Goal: Information Seeking & Learning: Compare options

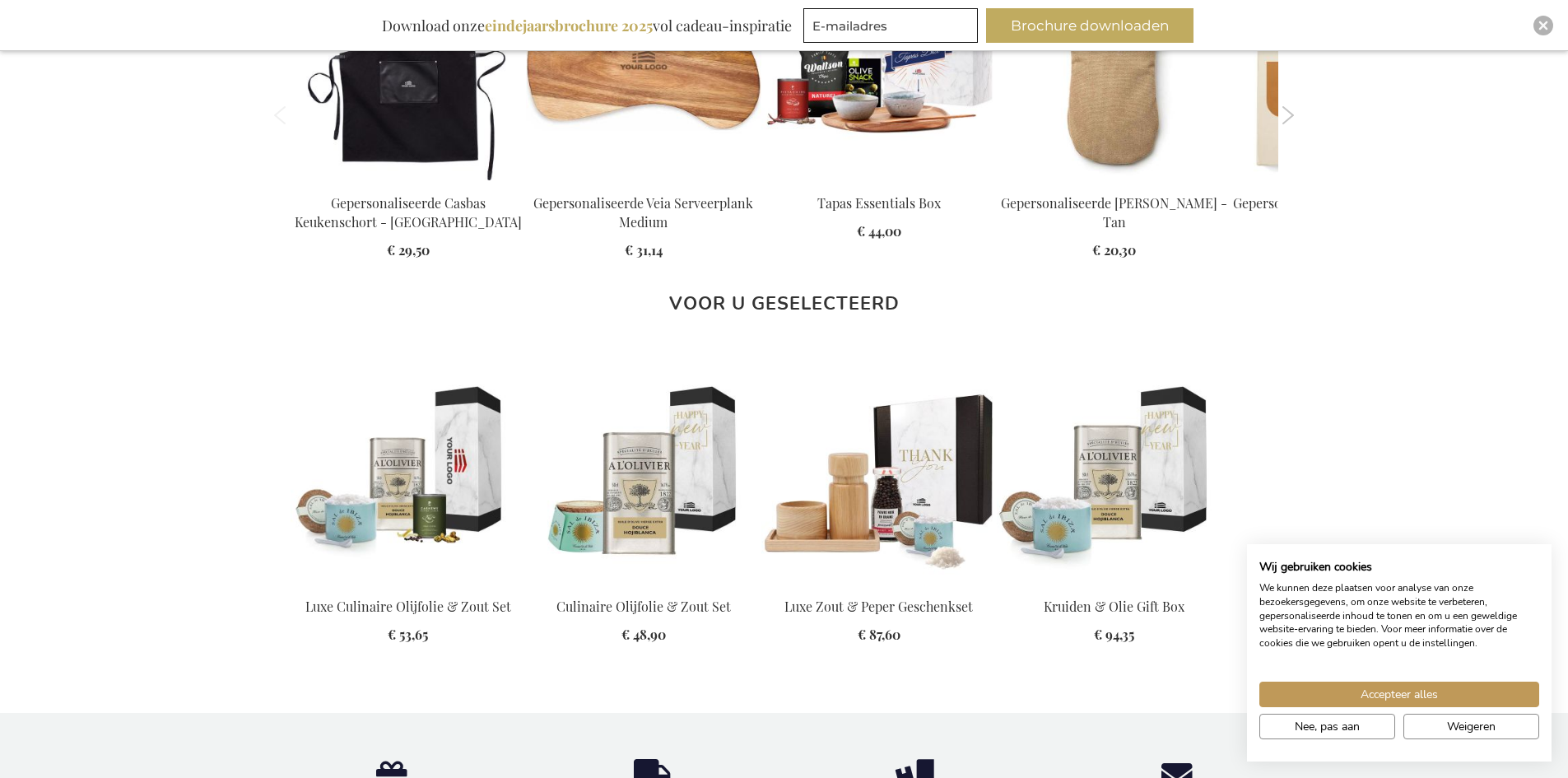
scroll to position [1729, 0]
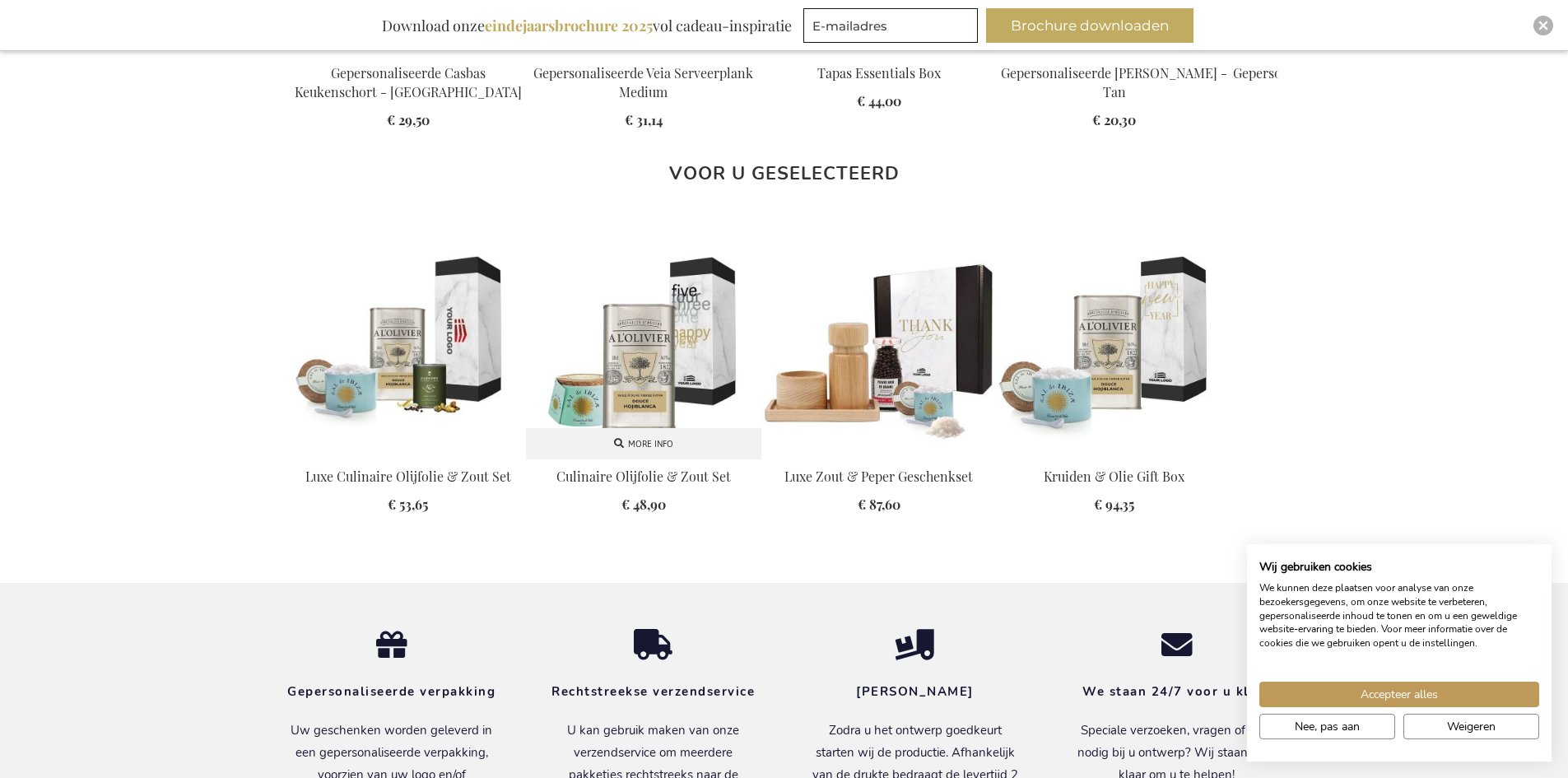
click at [669, 339] on img at bounding box center [643, 341] width 235 height 235
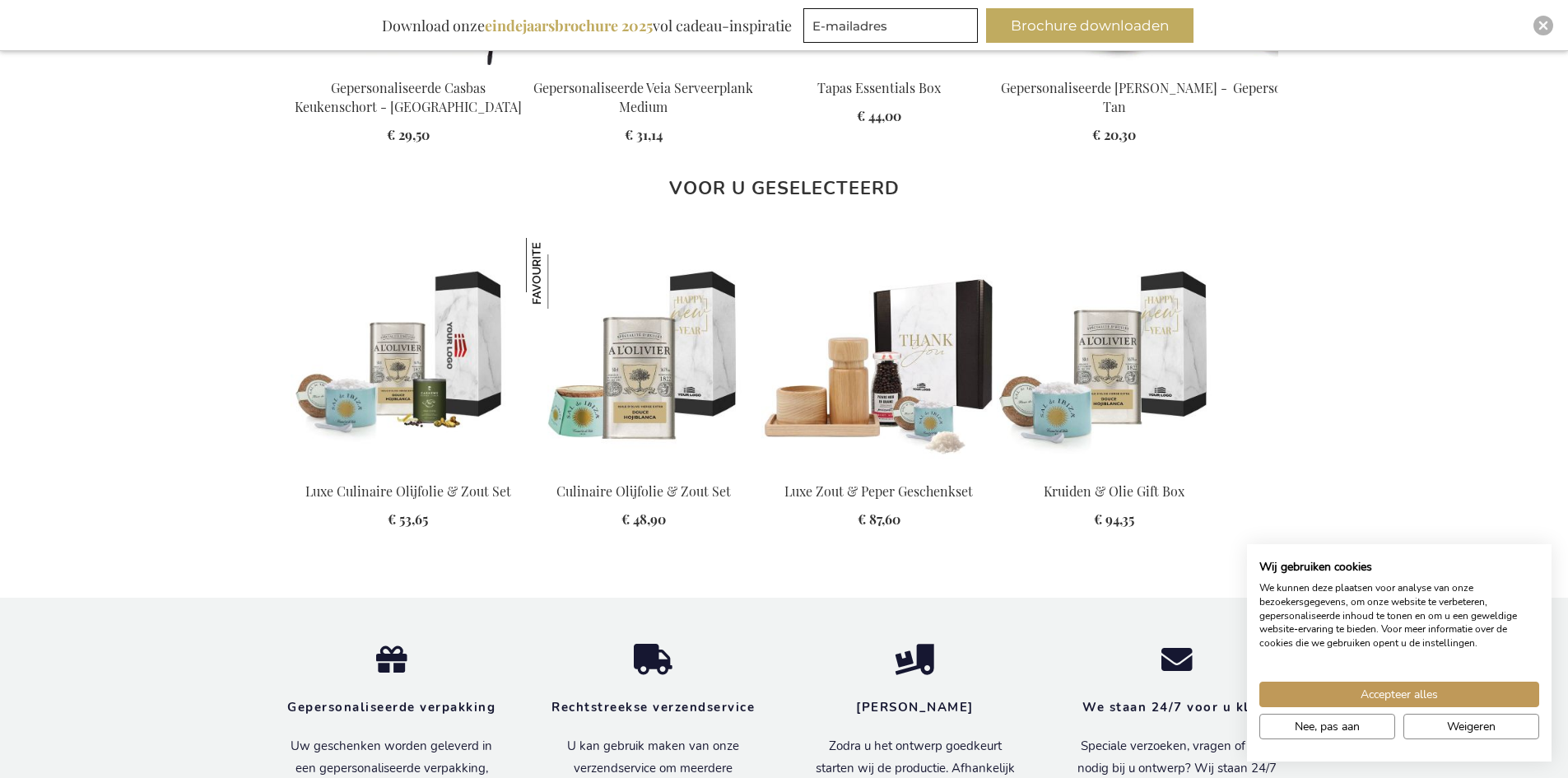
scroll to position [1728, 0]
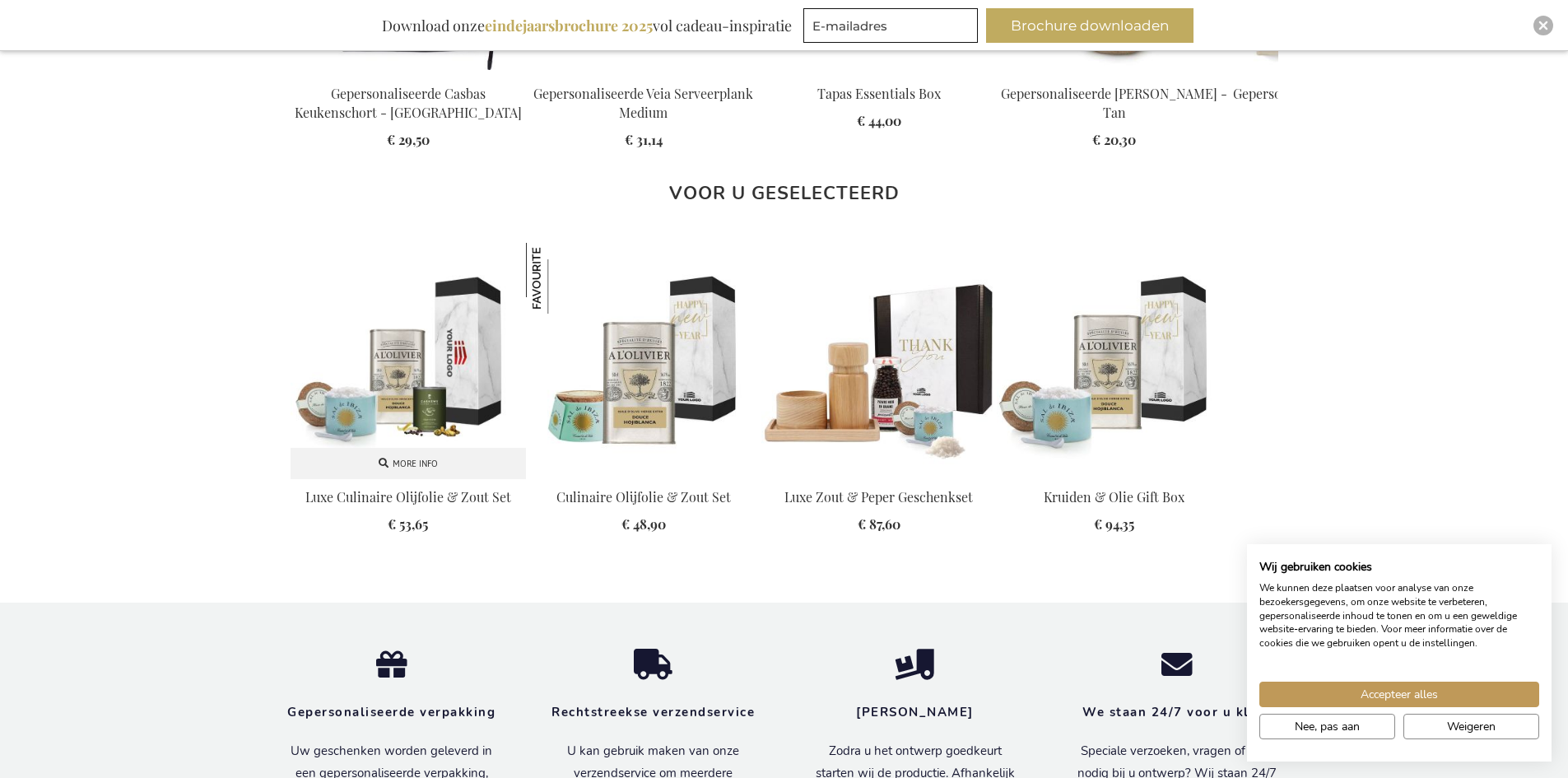
click at [396, 373] on img at bounding box center [408, 360] width 235 height 235
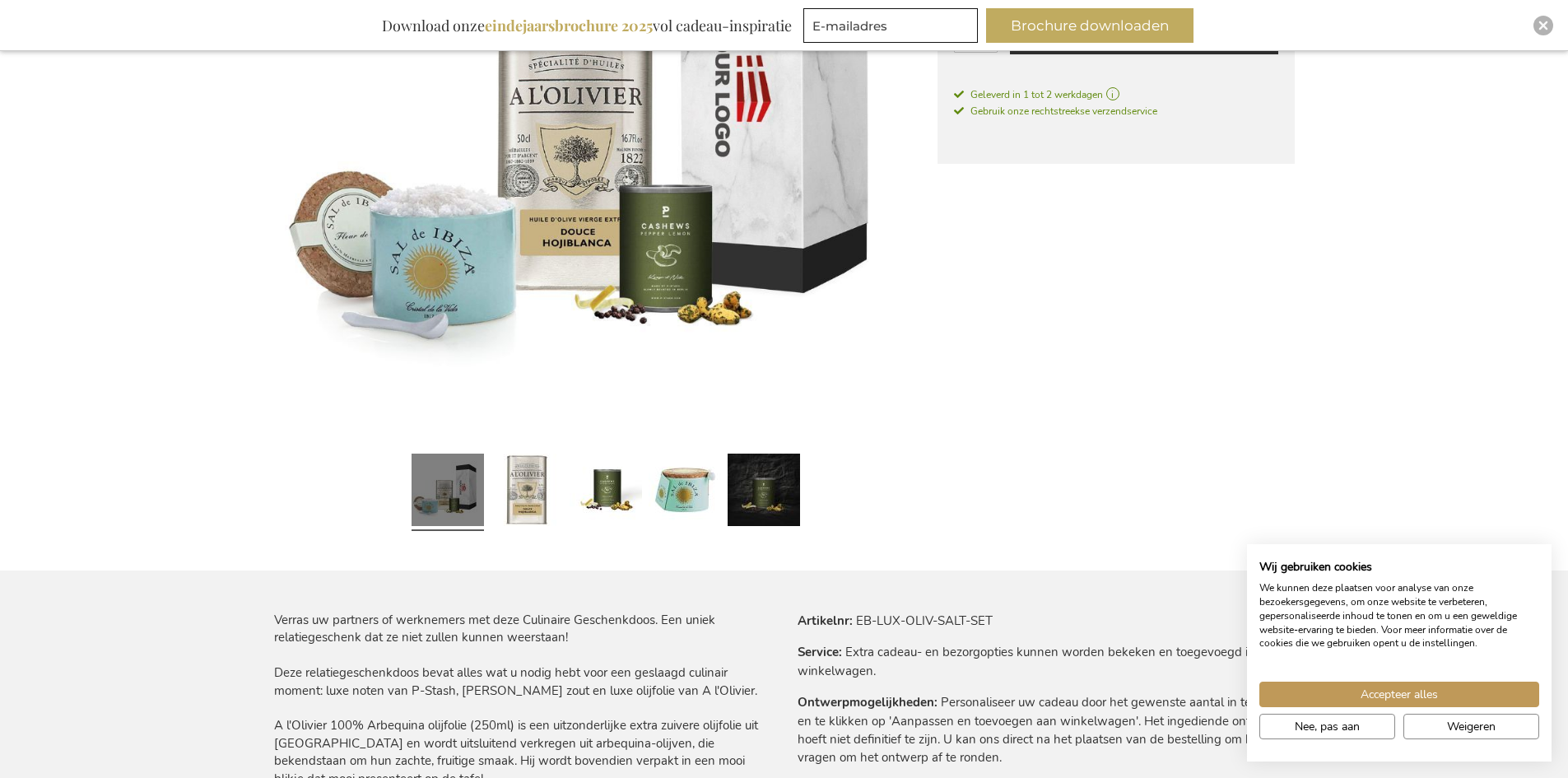
scroll to position [494, 0]
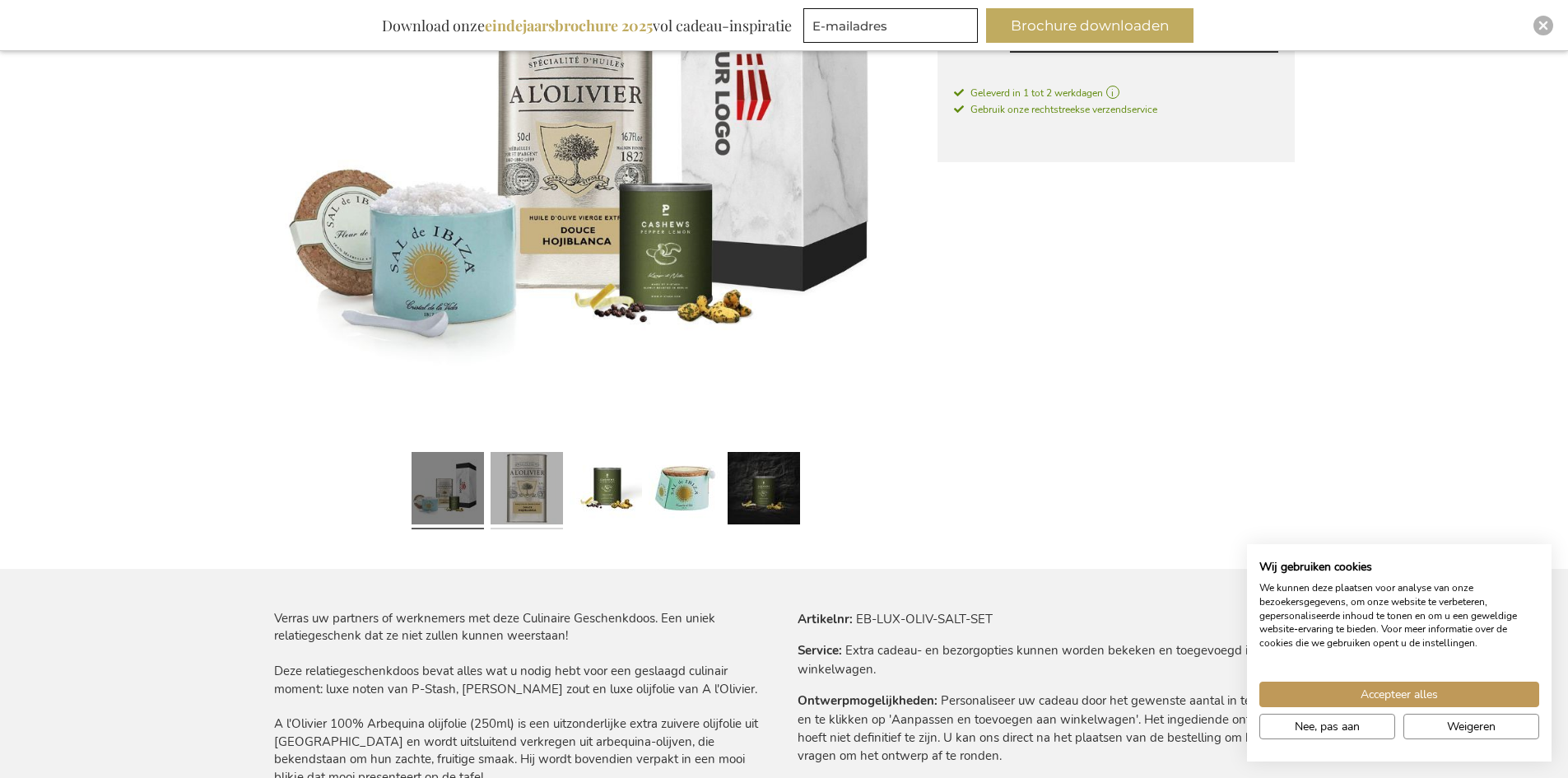
click at [522, 489] on link at bounding box center [526, 490] width 72 height 90
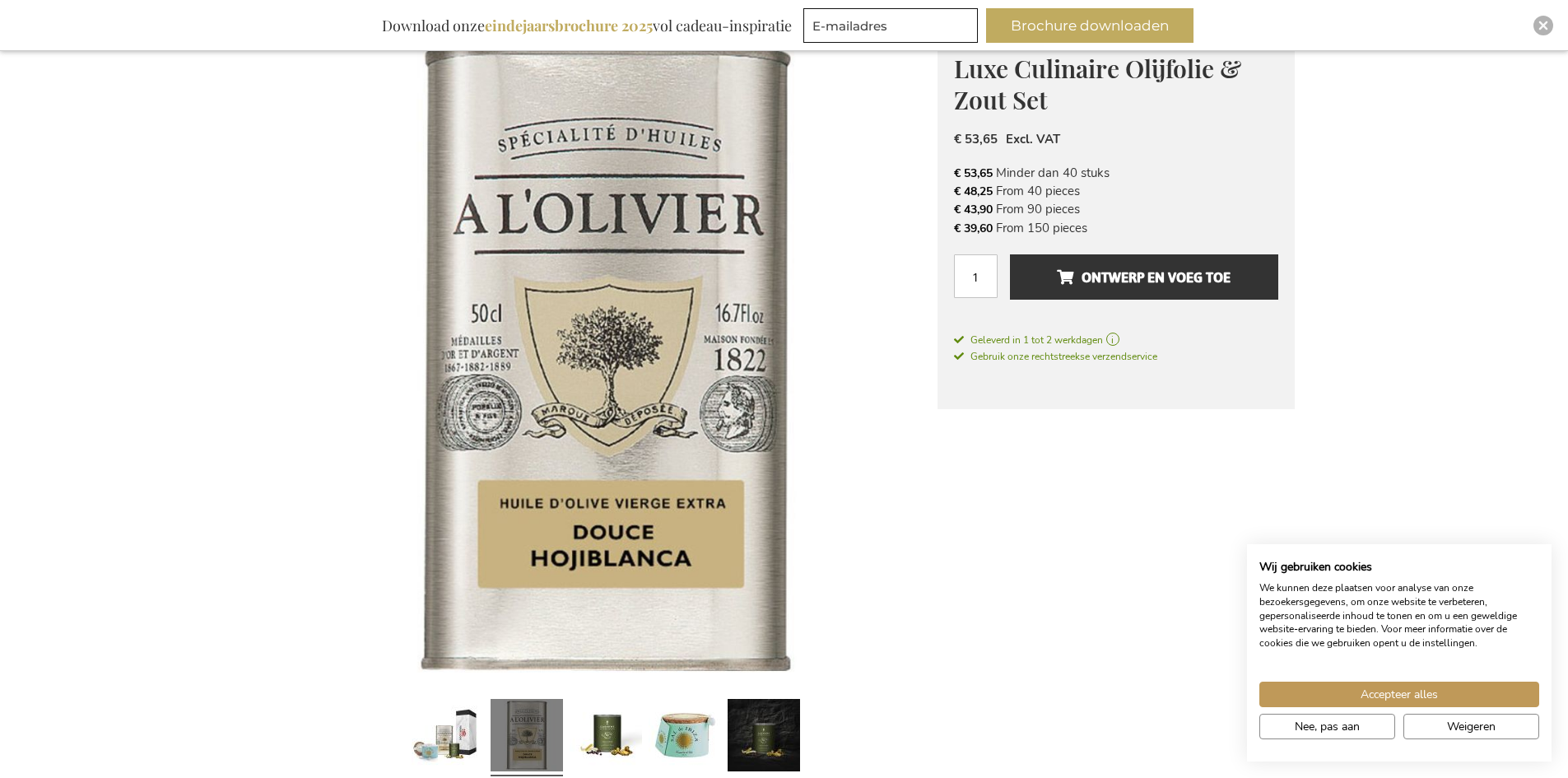
scroll to position [329, 0]
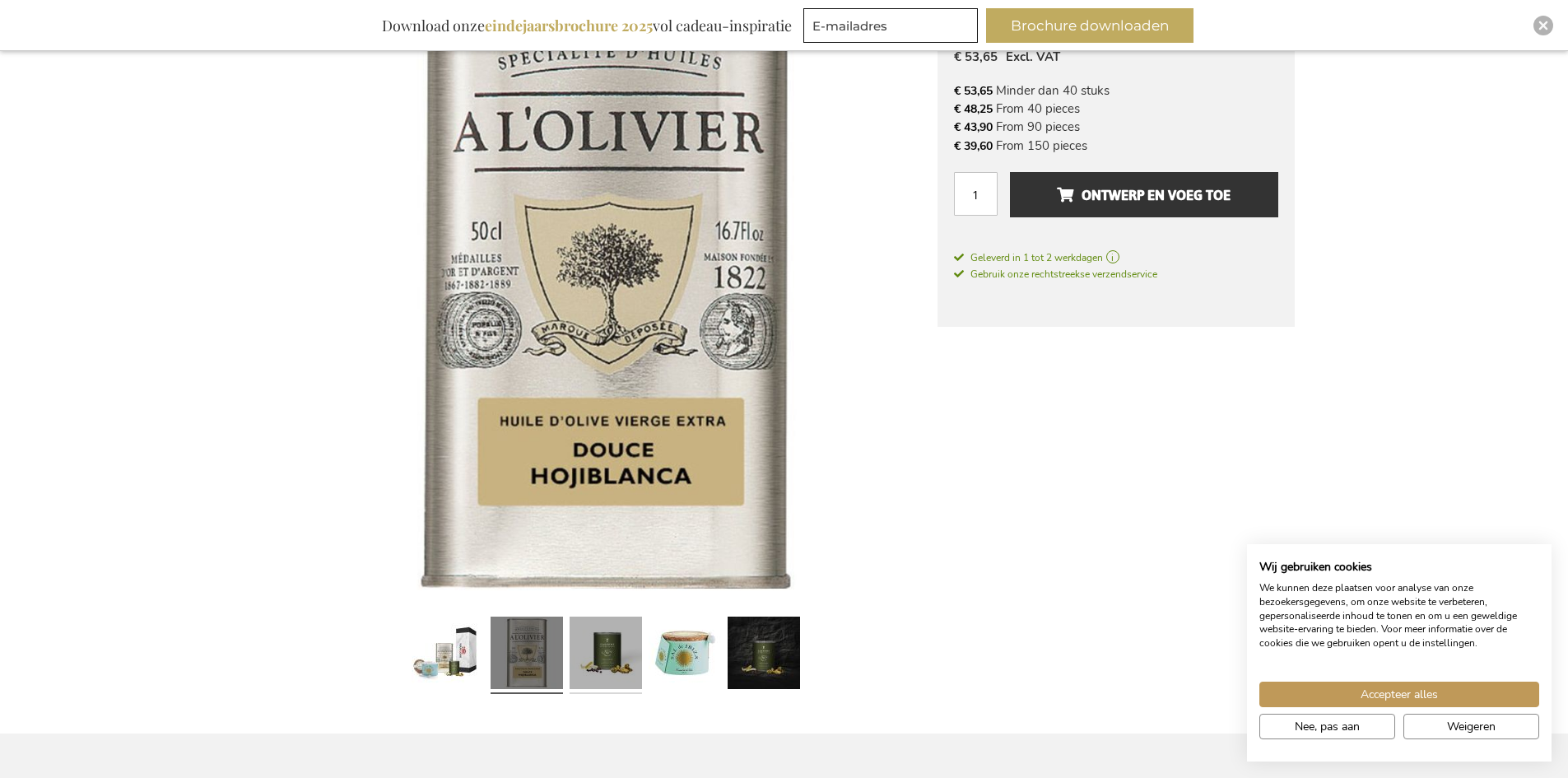
click at [614, 647] on link at bounding box center [605, 655] width 72 height 90
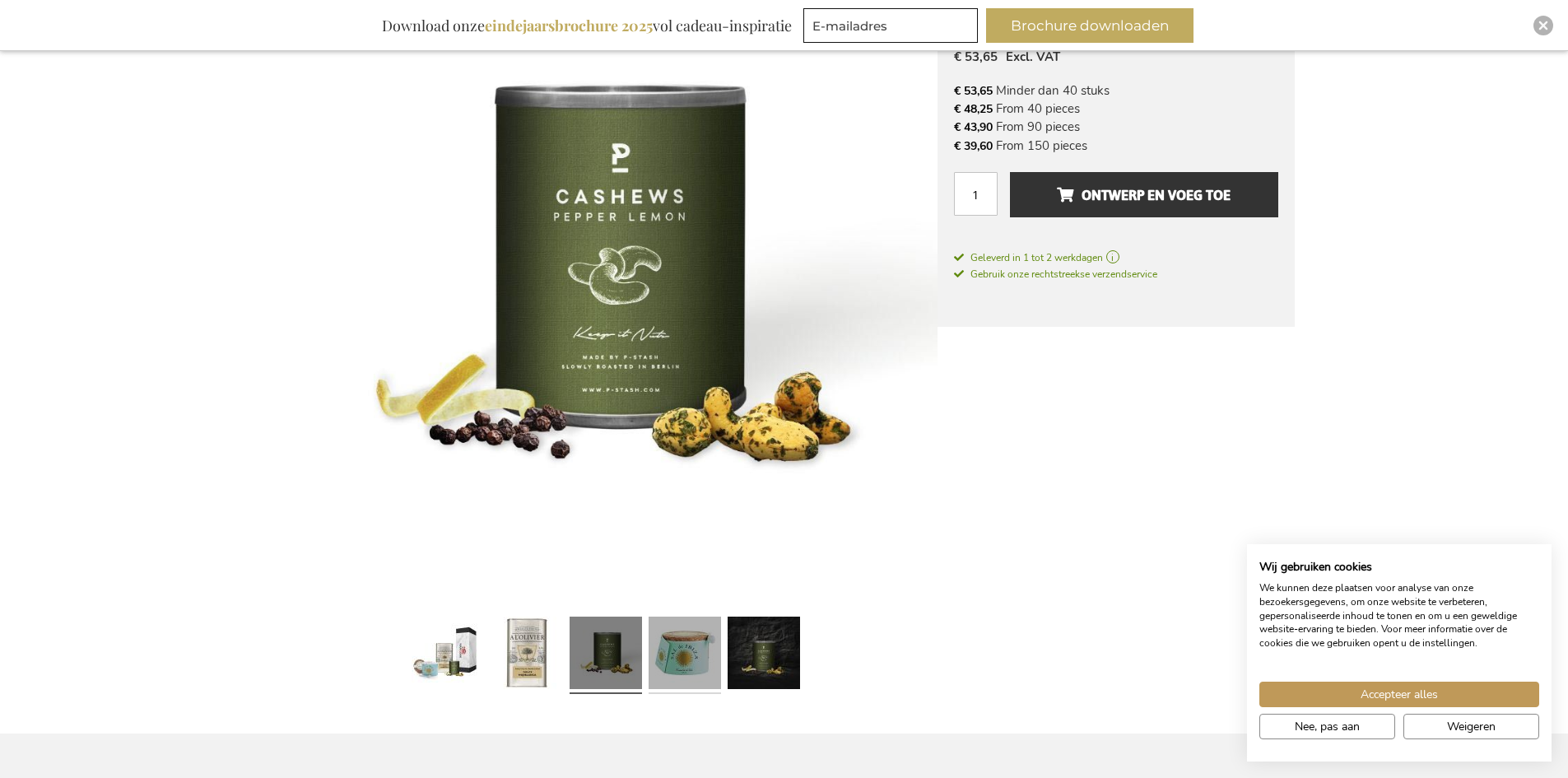
click at [674, 647] on link at bounding box center [684, 655] width 72 height 90
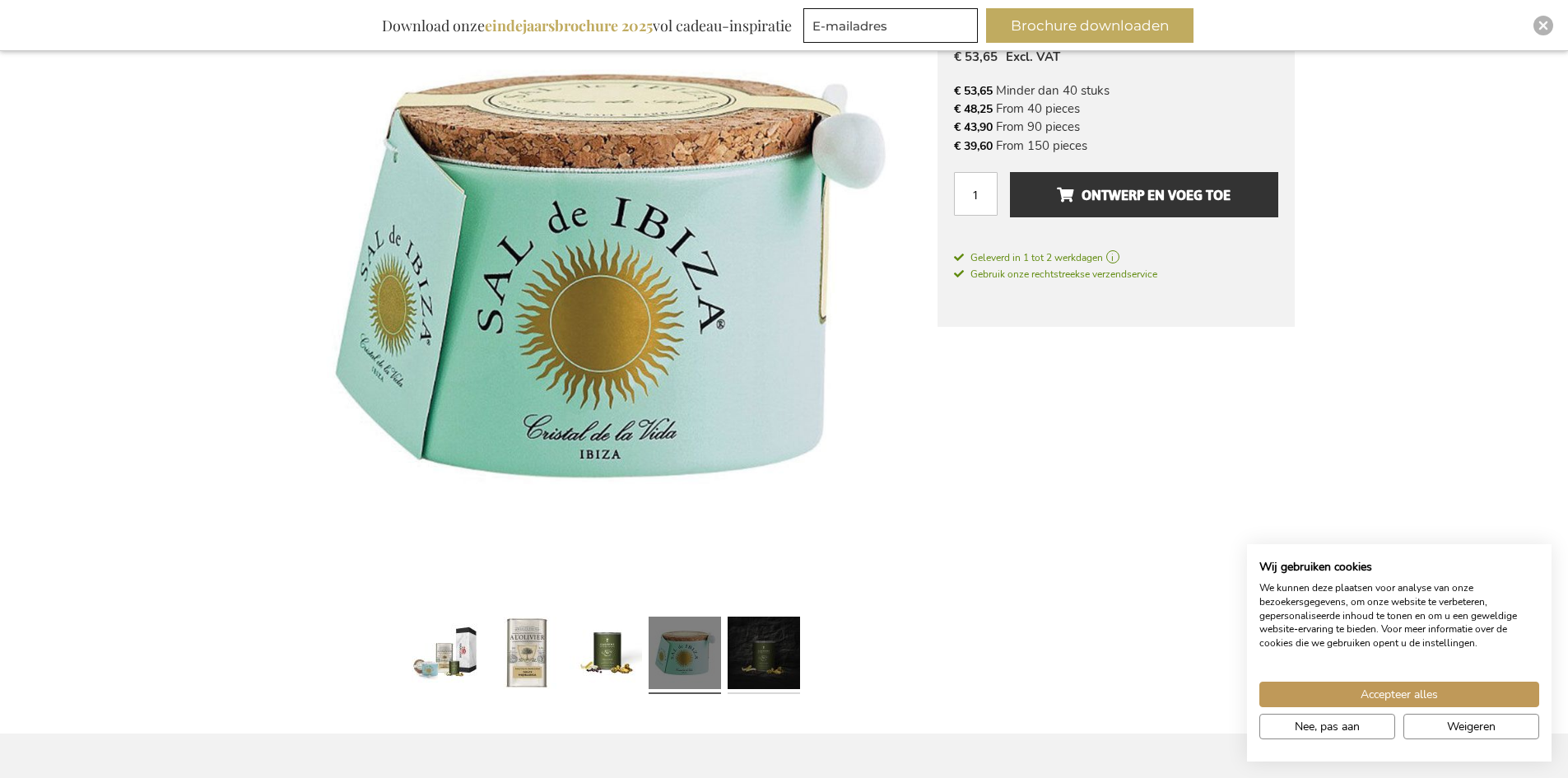
click at [762, 644] on link at bounding box center [764, 655] width 72 height 90
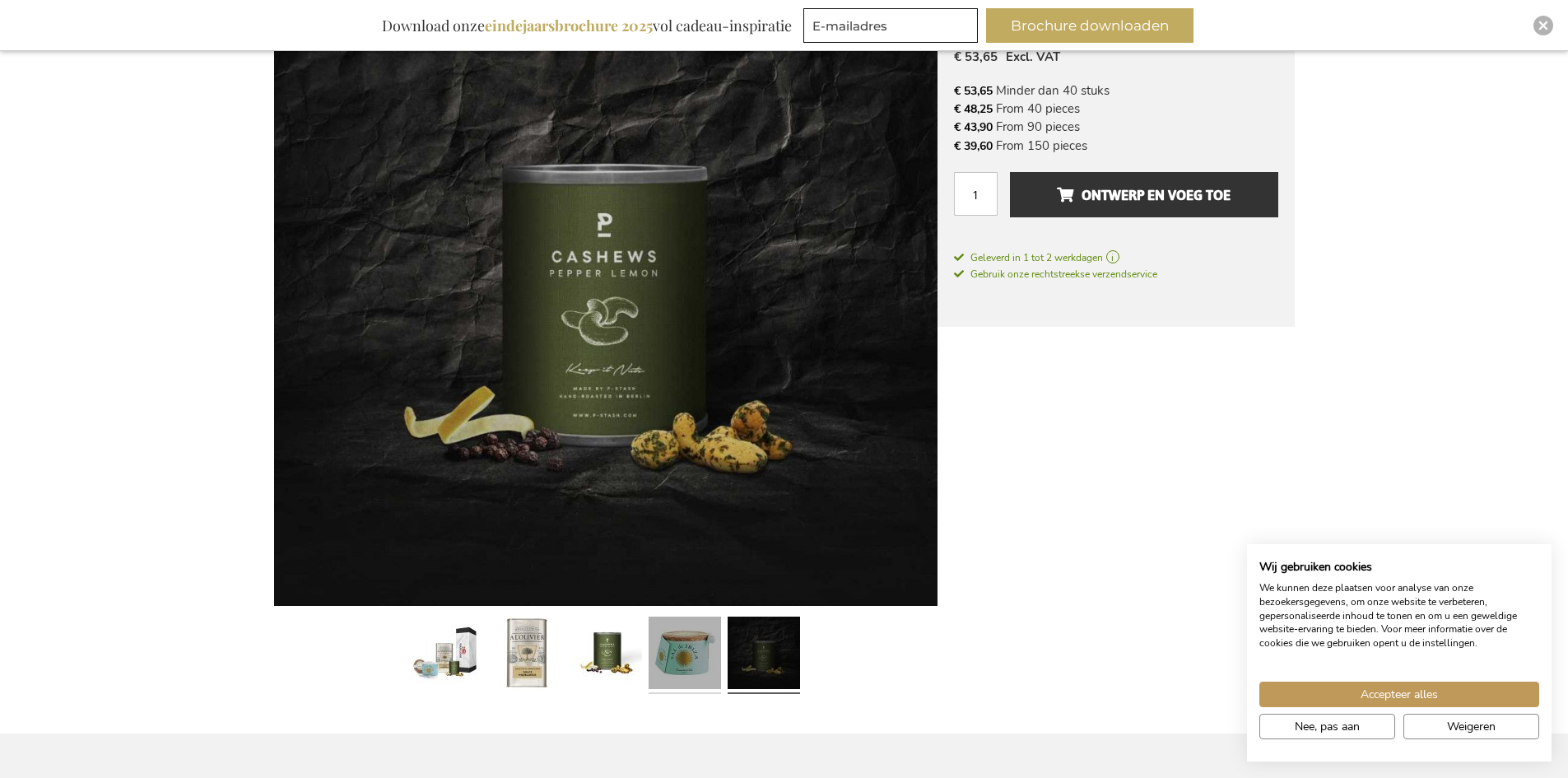
click at [691, 647] on link at bounding box center [684, 655] width 72 height 90
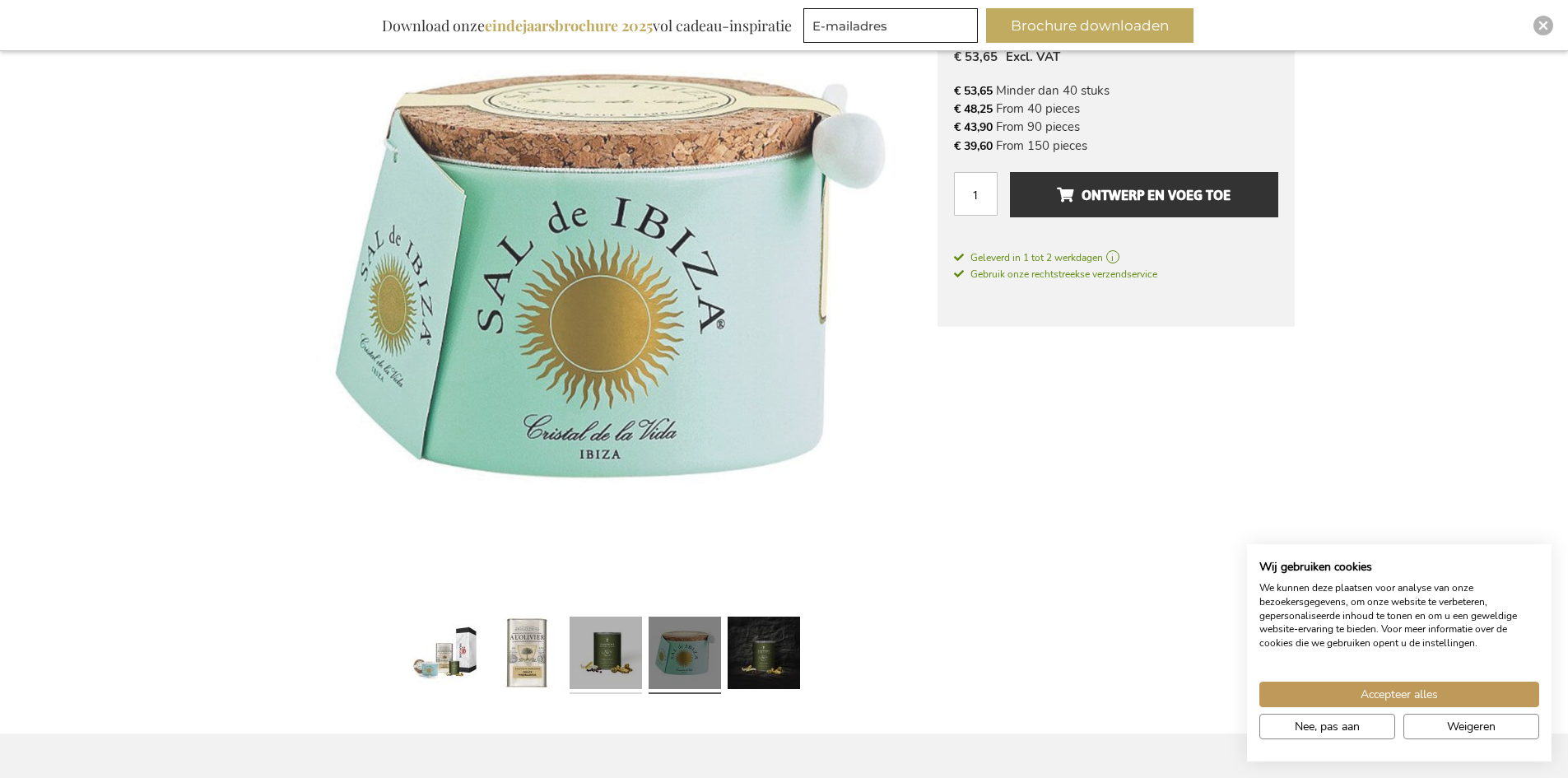
click at [609, 647] on link at bounding box center [605, 655] width 72 height 90
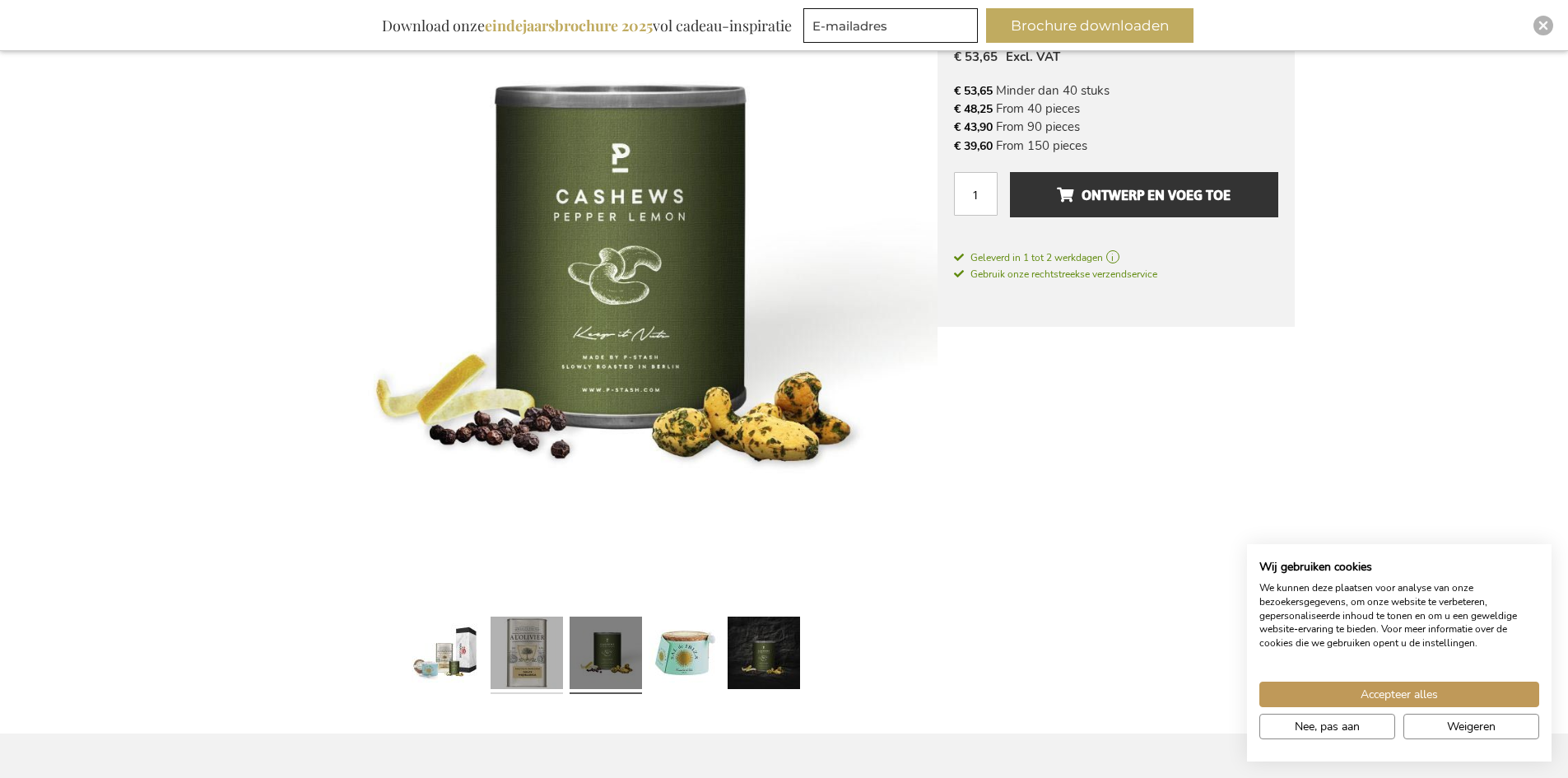
click at [527, 647] on link at bounding box center [526, 655] width 72 height 90
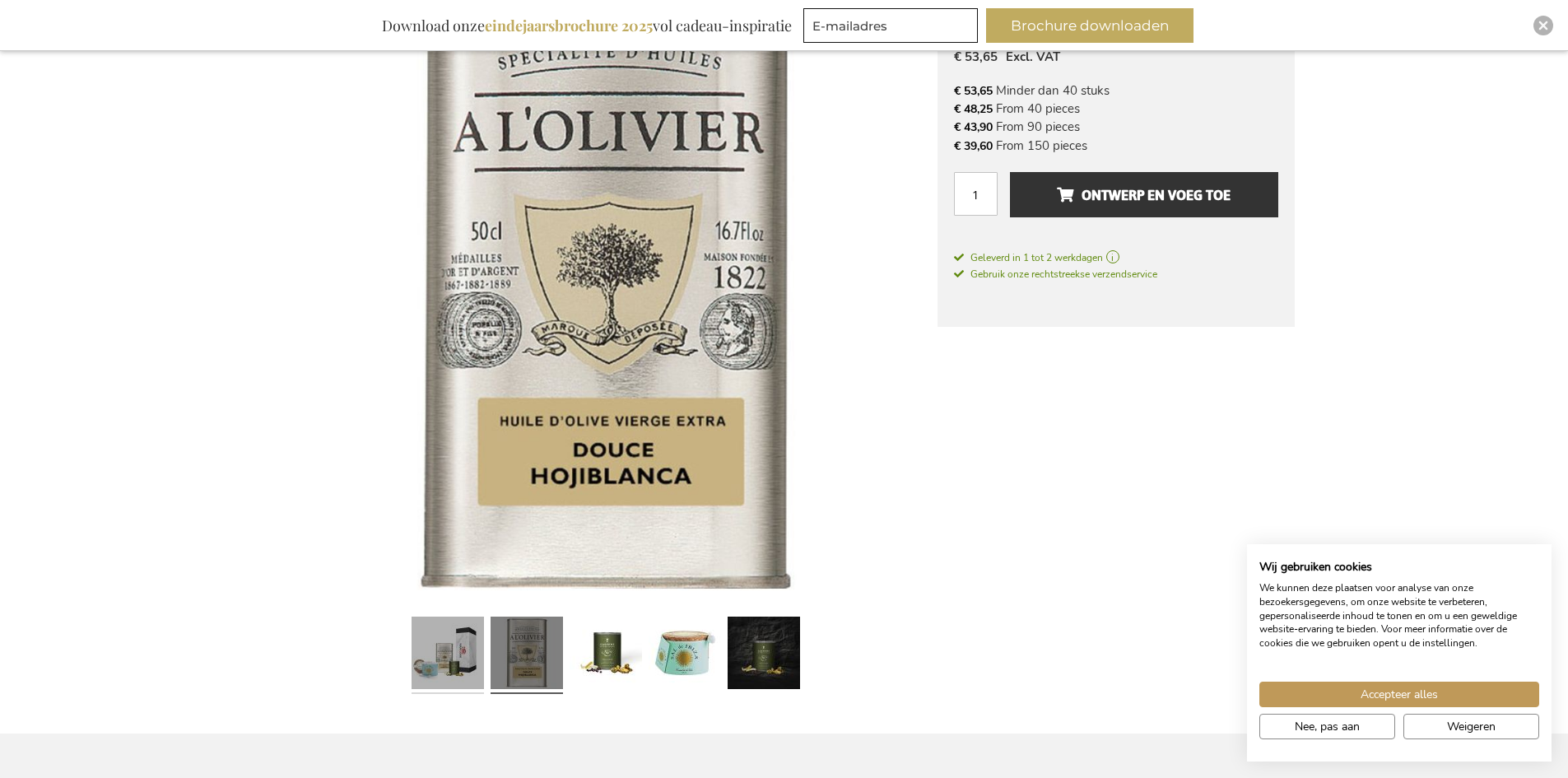
click at [455, 642] on link at bounding box center [447, 655] width 72 height 90
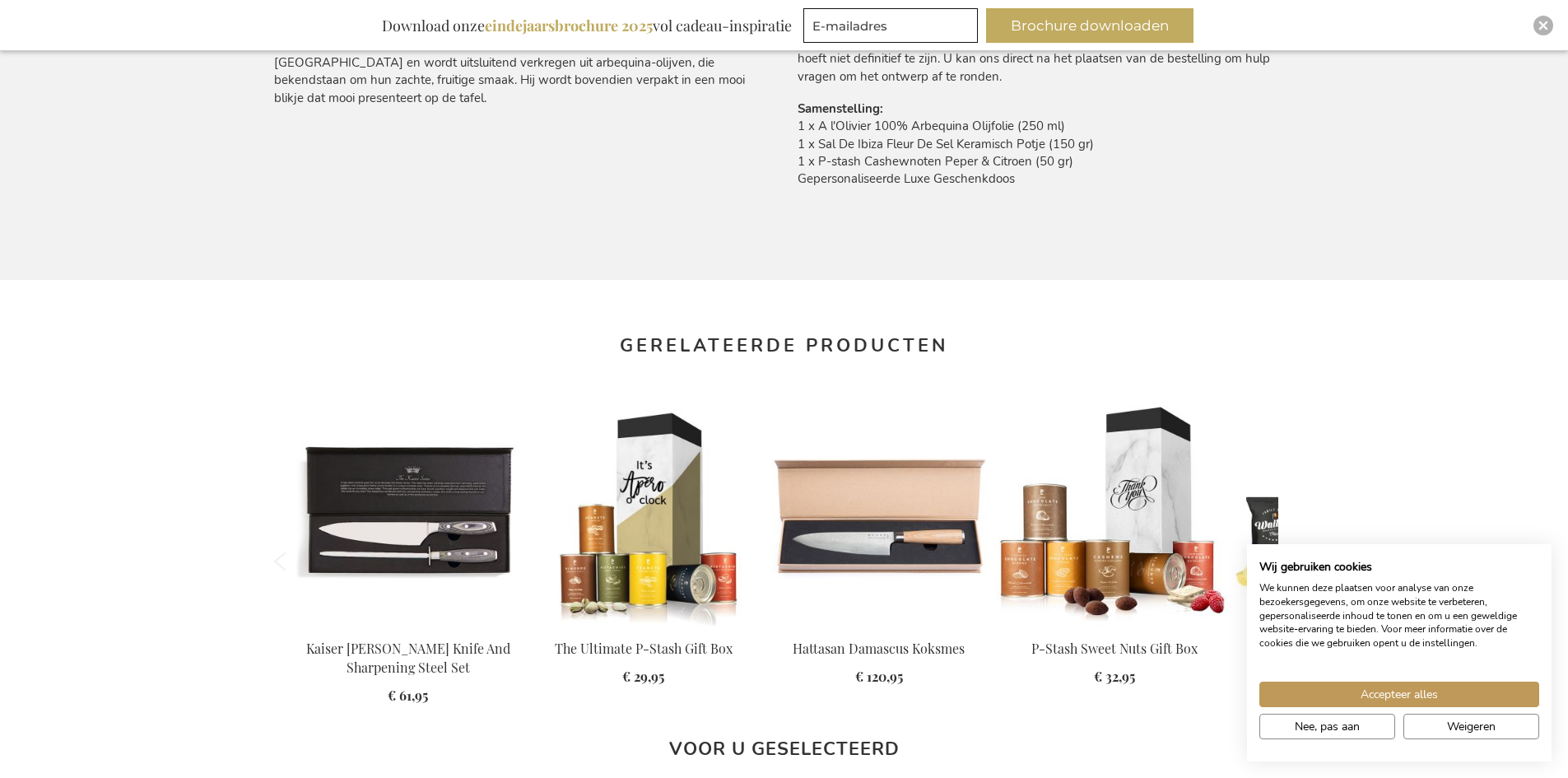
scroll to position [1235, 0]
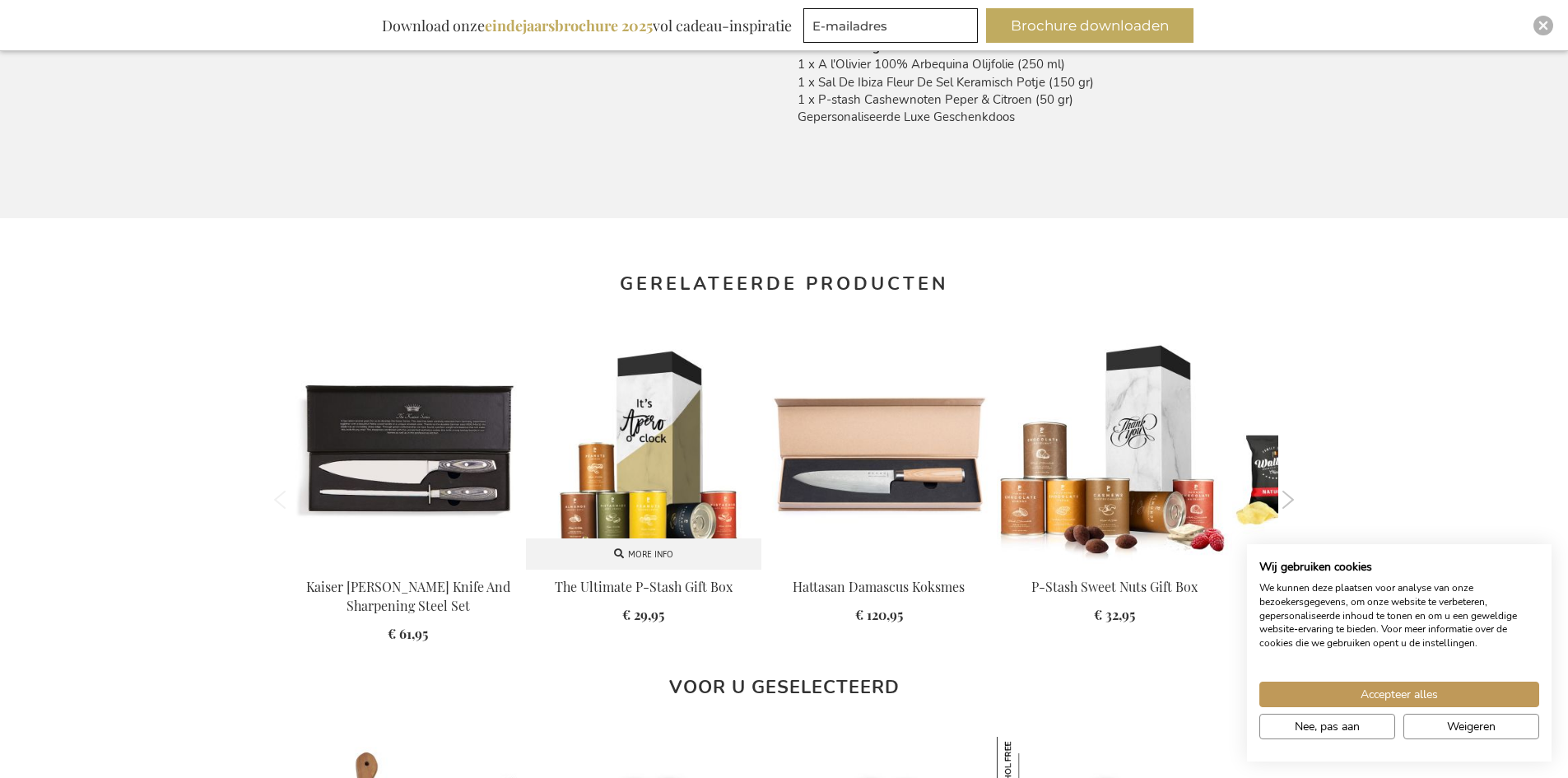
click at [672, 446] on img at bounding box center [643, 449] width 235 height 231
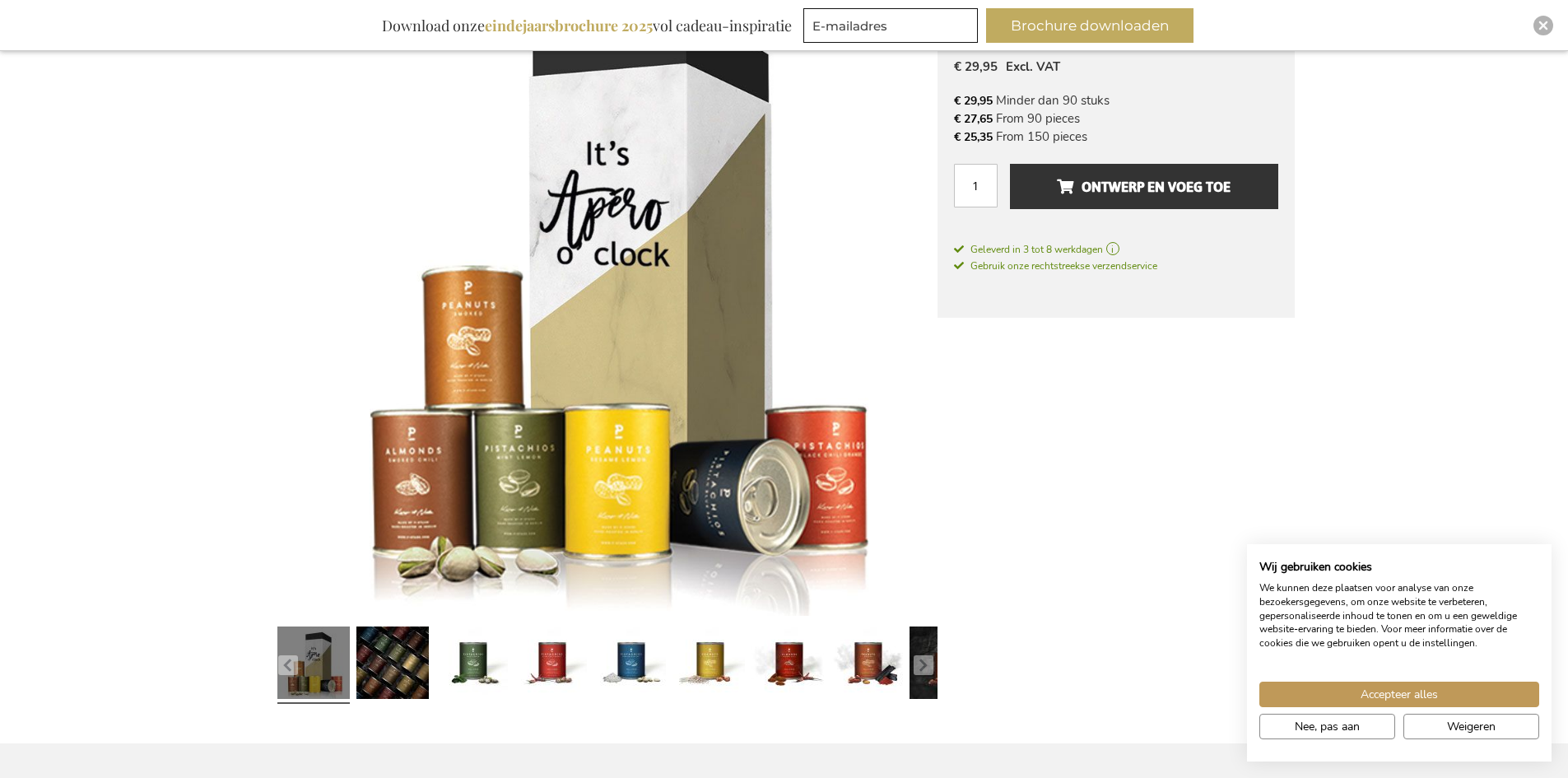
scroll to position [300, 0]
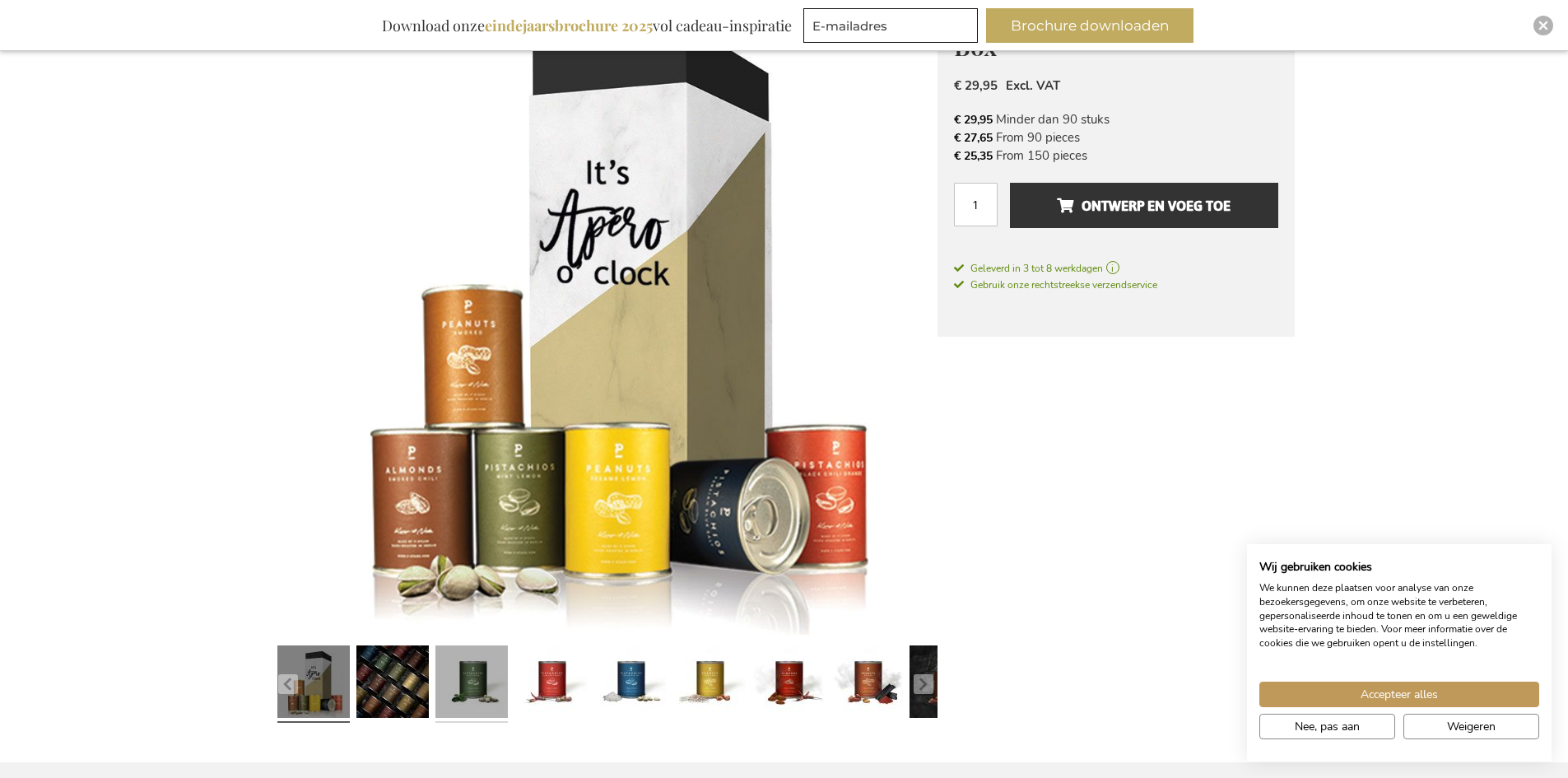
click at [476, 683] on link at bounding box center [471, 684] width 72 height 90
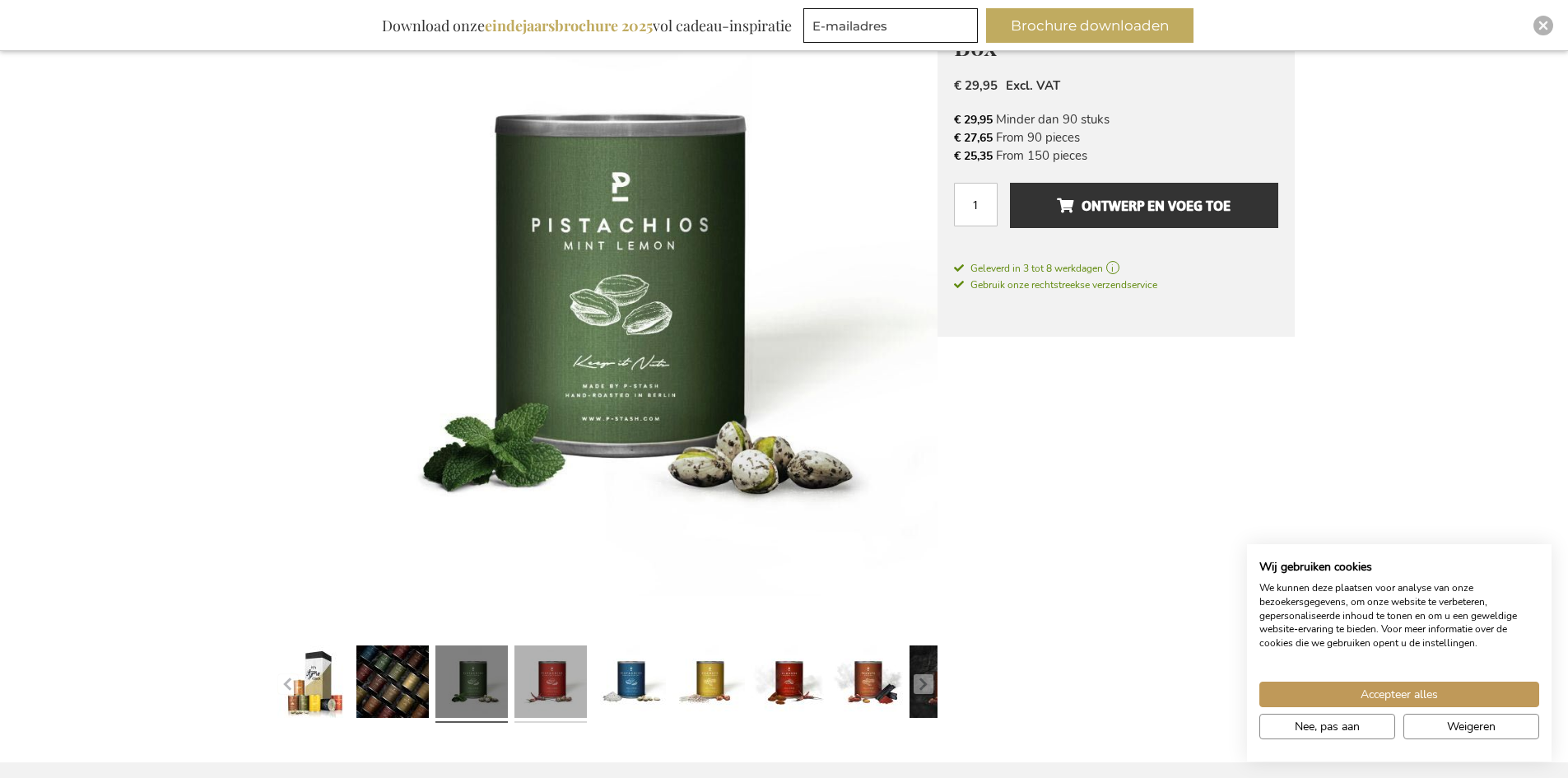
click at [539, 679] on link at bounding box center [550, 684] width 72 height 90
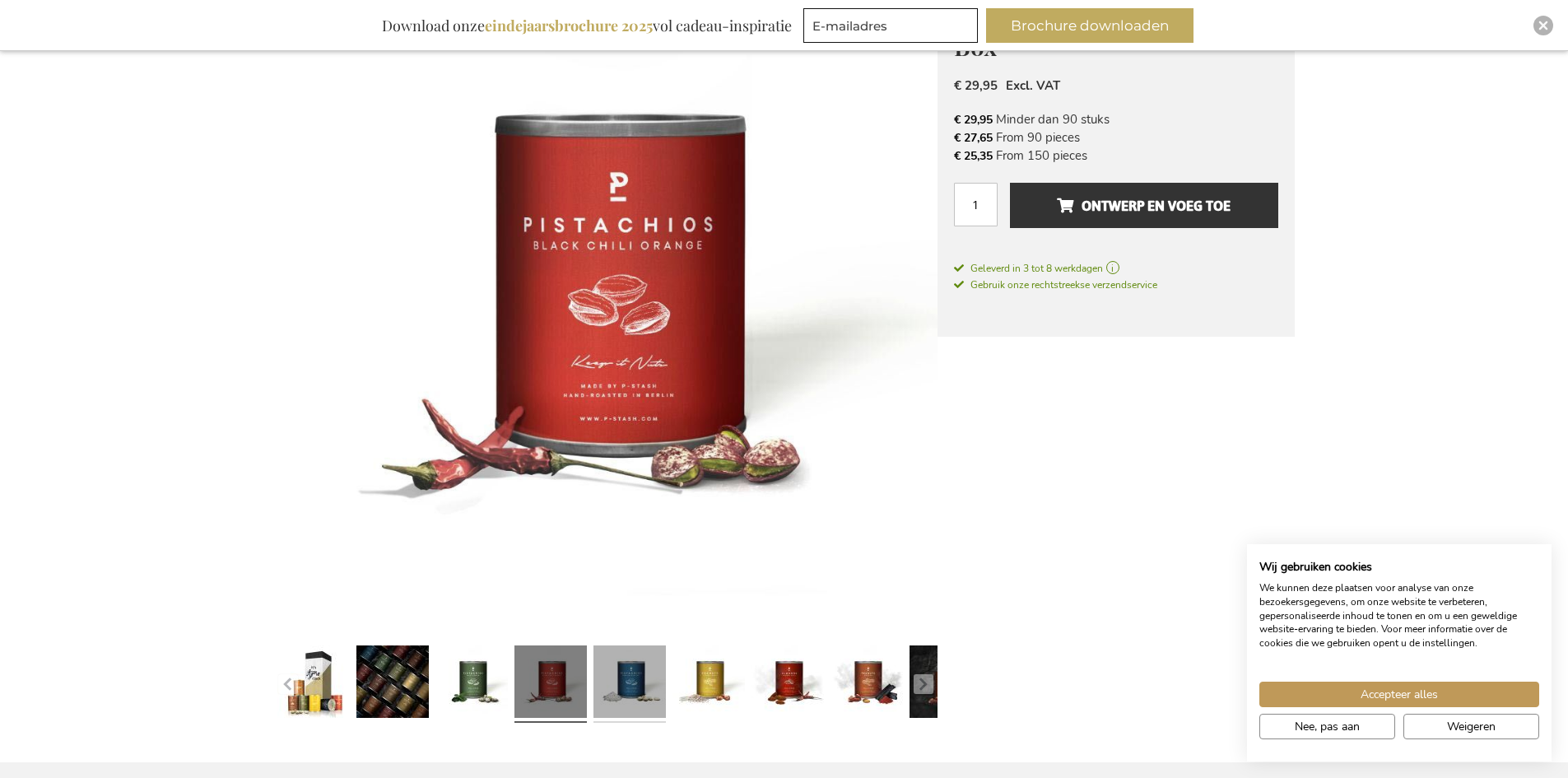
click at [627, 679] on link at bounding box center [630, 684] width 72 height 90
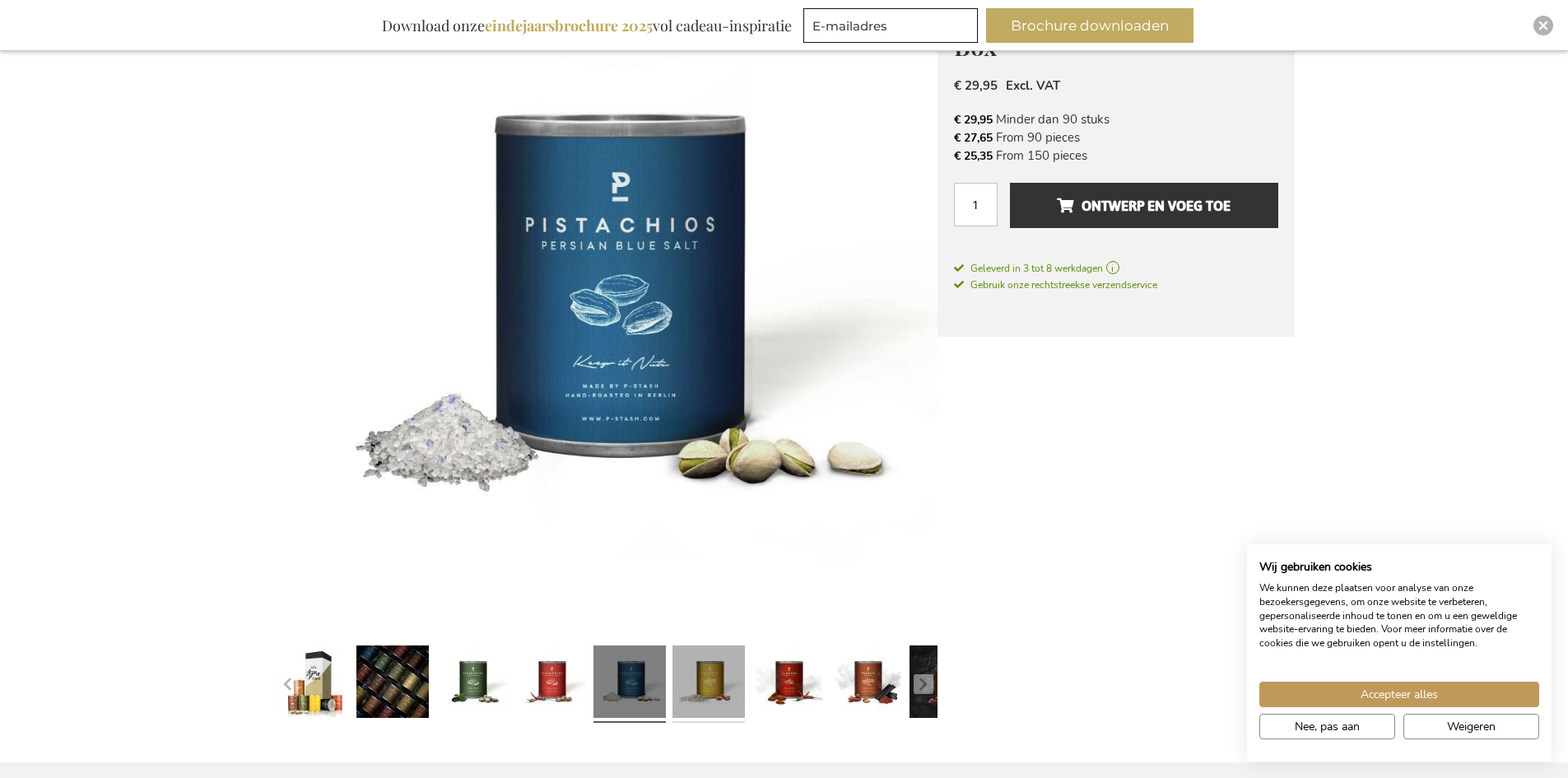
click at [713, 695] on link at bounding box center [708, 684] width 72 height 90
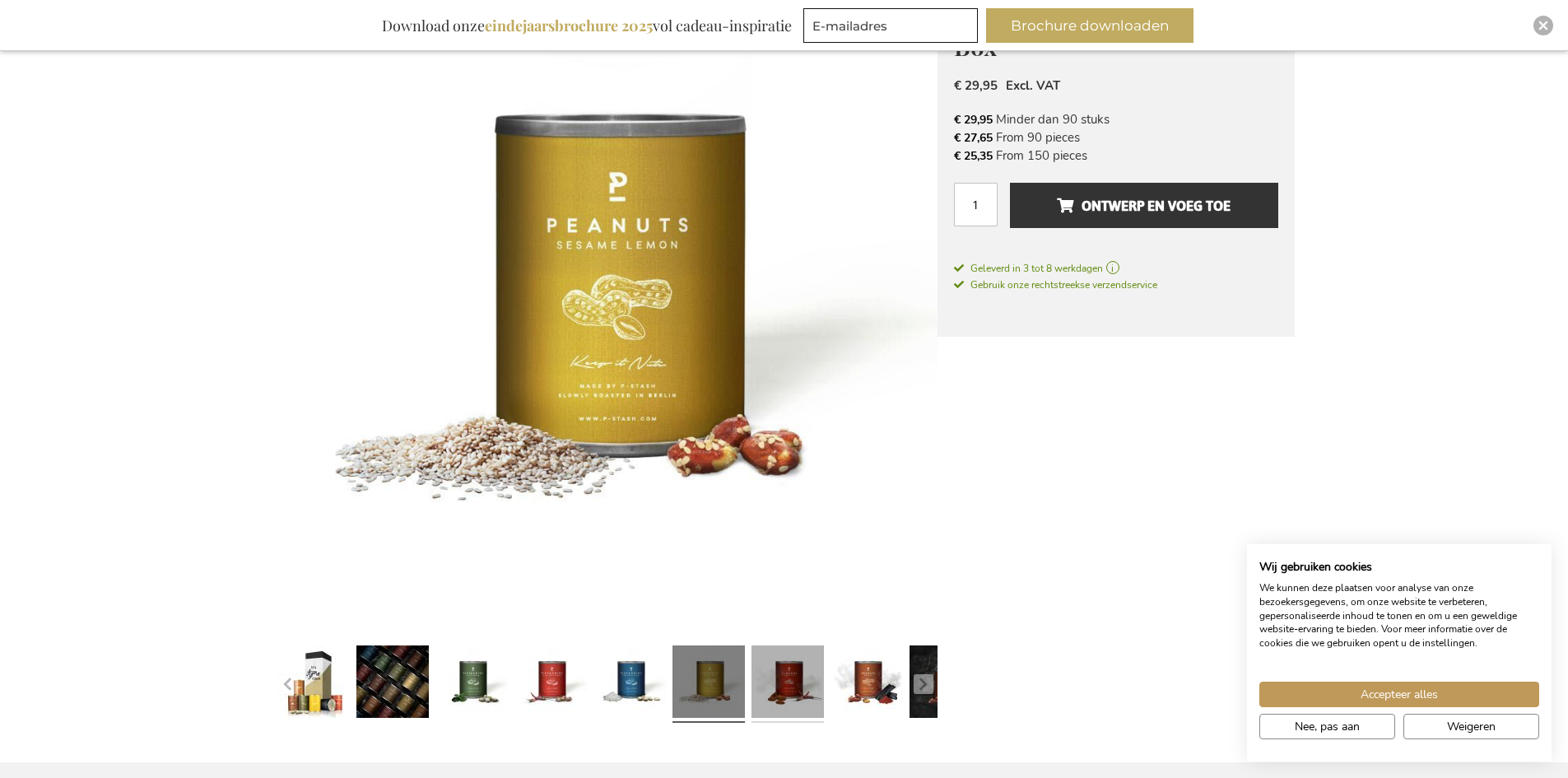
click at [784, 697] on link at bounding box center [787, 684] width 72 height 90
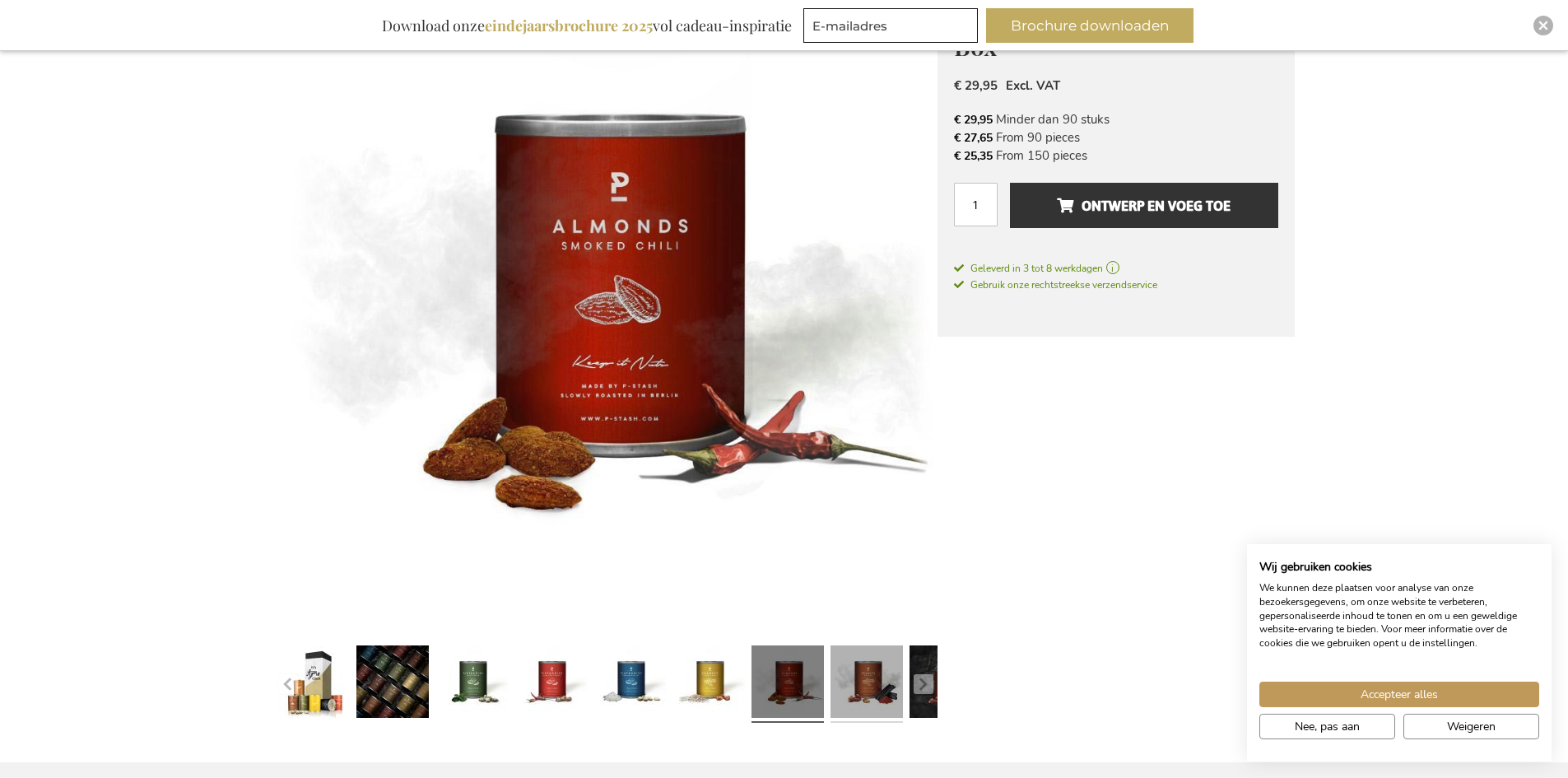
click at [874, 695] on link at bounding box center [866, 684] width 72 height 90
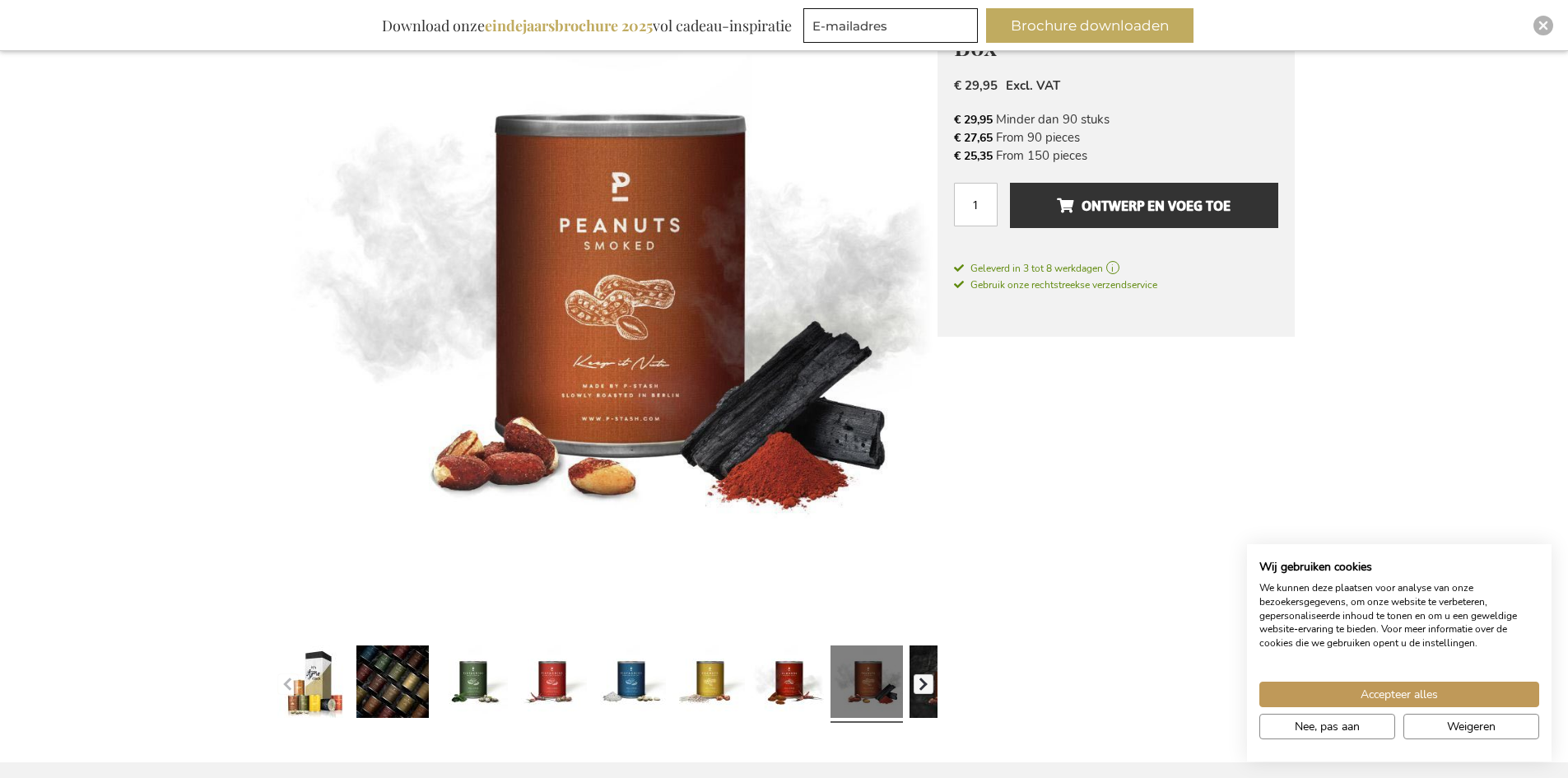
click at [925, 685] on button "button" at bounding box center [924, 685] width 20 height 20
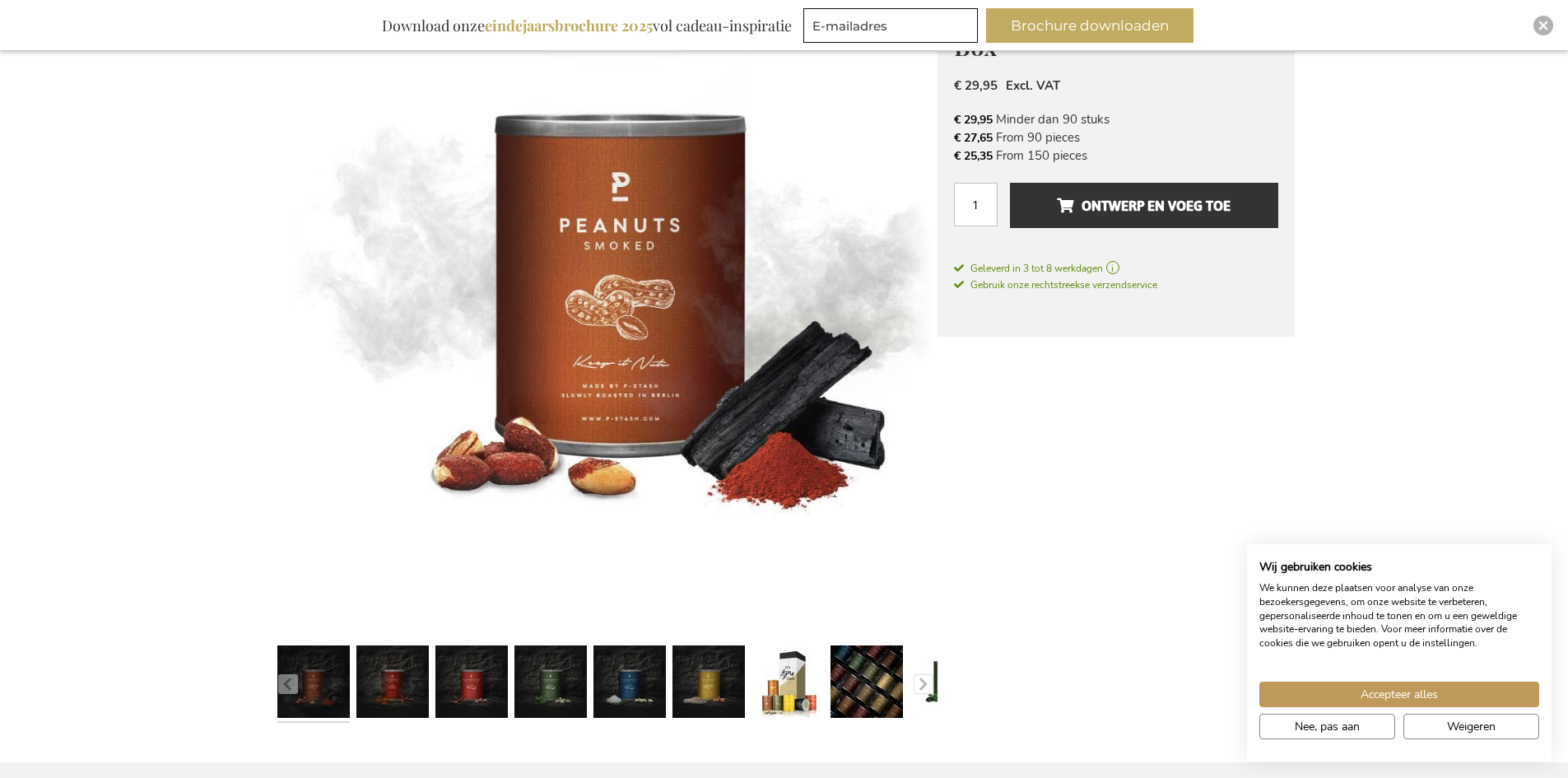
click at [329, 682] on link at bounding box center [313, 684] width 72 height 90
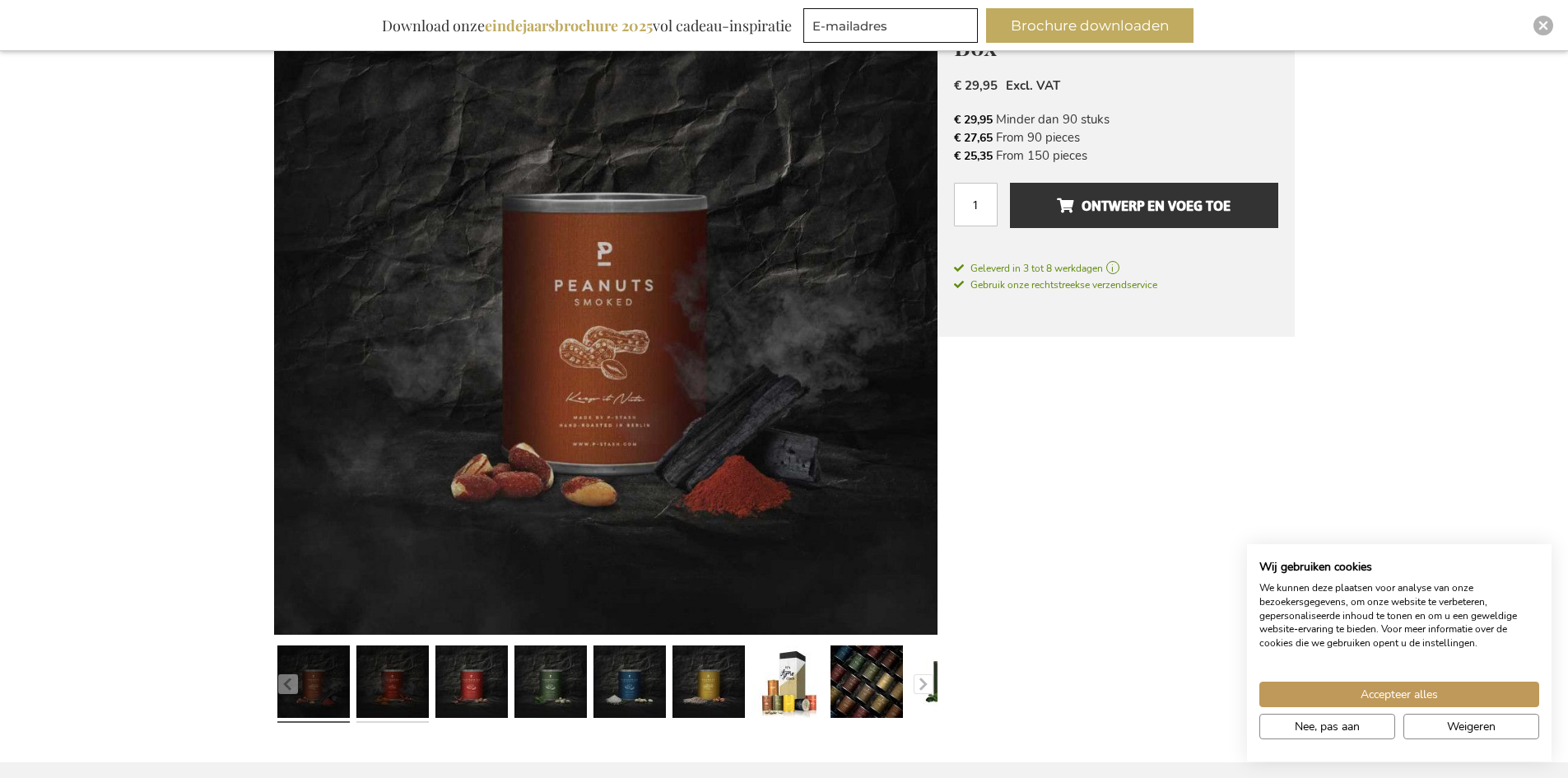
click at [402, 681] on link at bounding box center [392, 684] width 72 height 90
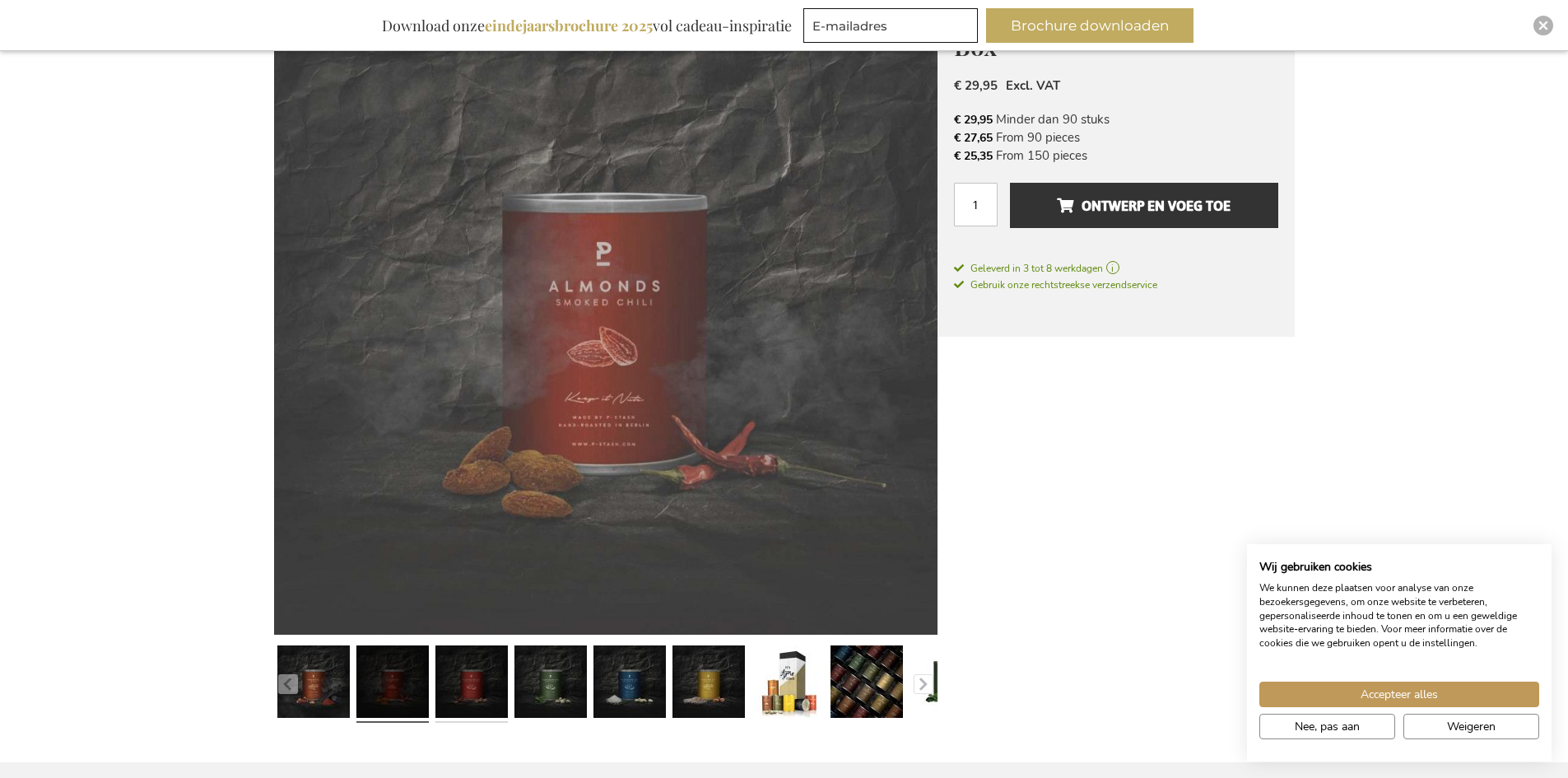
click at [446, 681] on link at bounding box center [471, 684] width 72 height 90
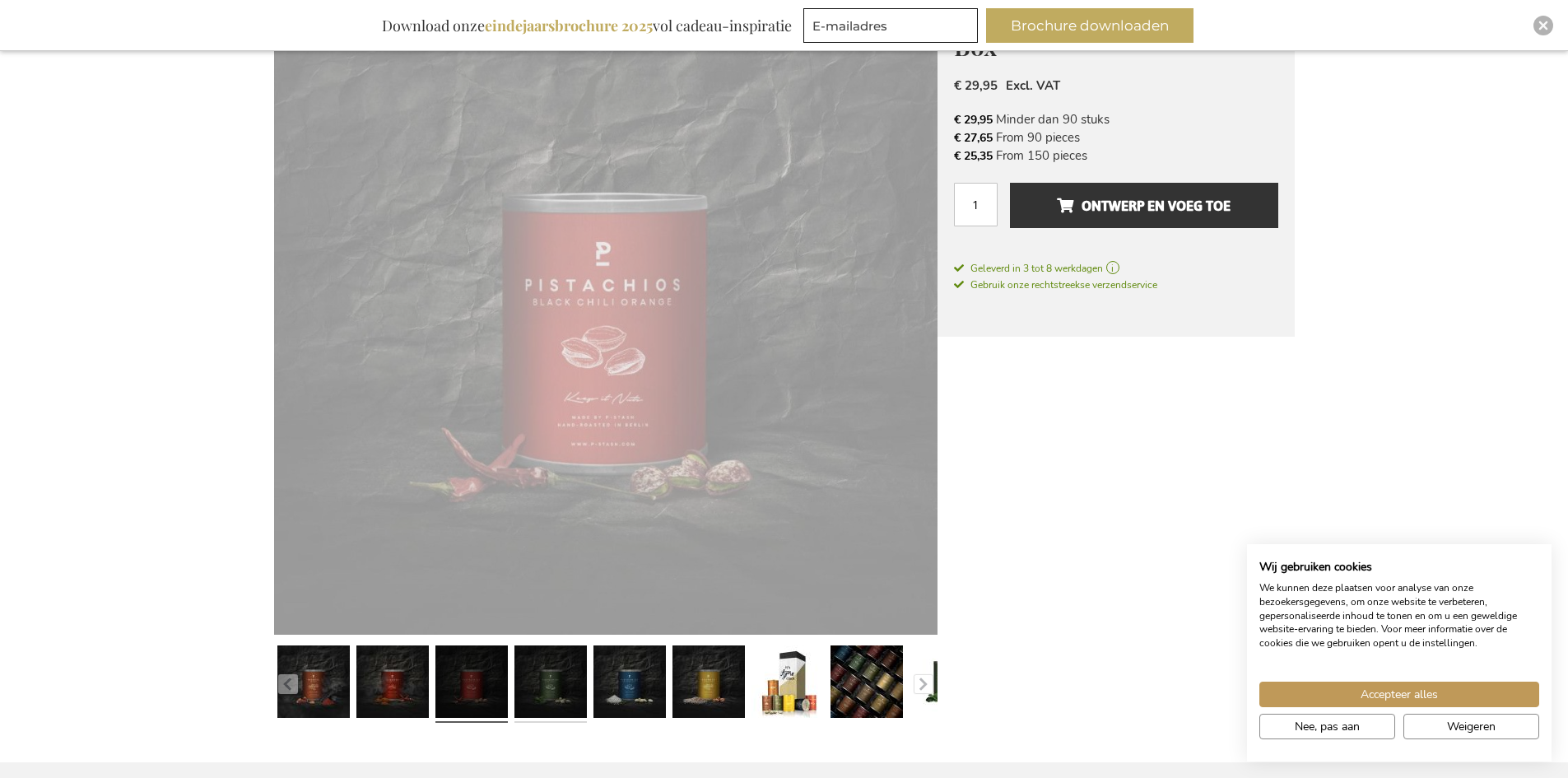
click at [514, 689] on link at bounding box center [550, 684] width 72 height 90
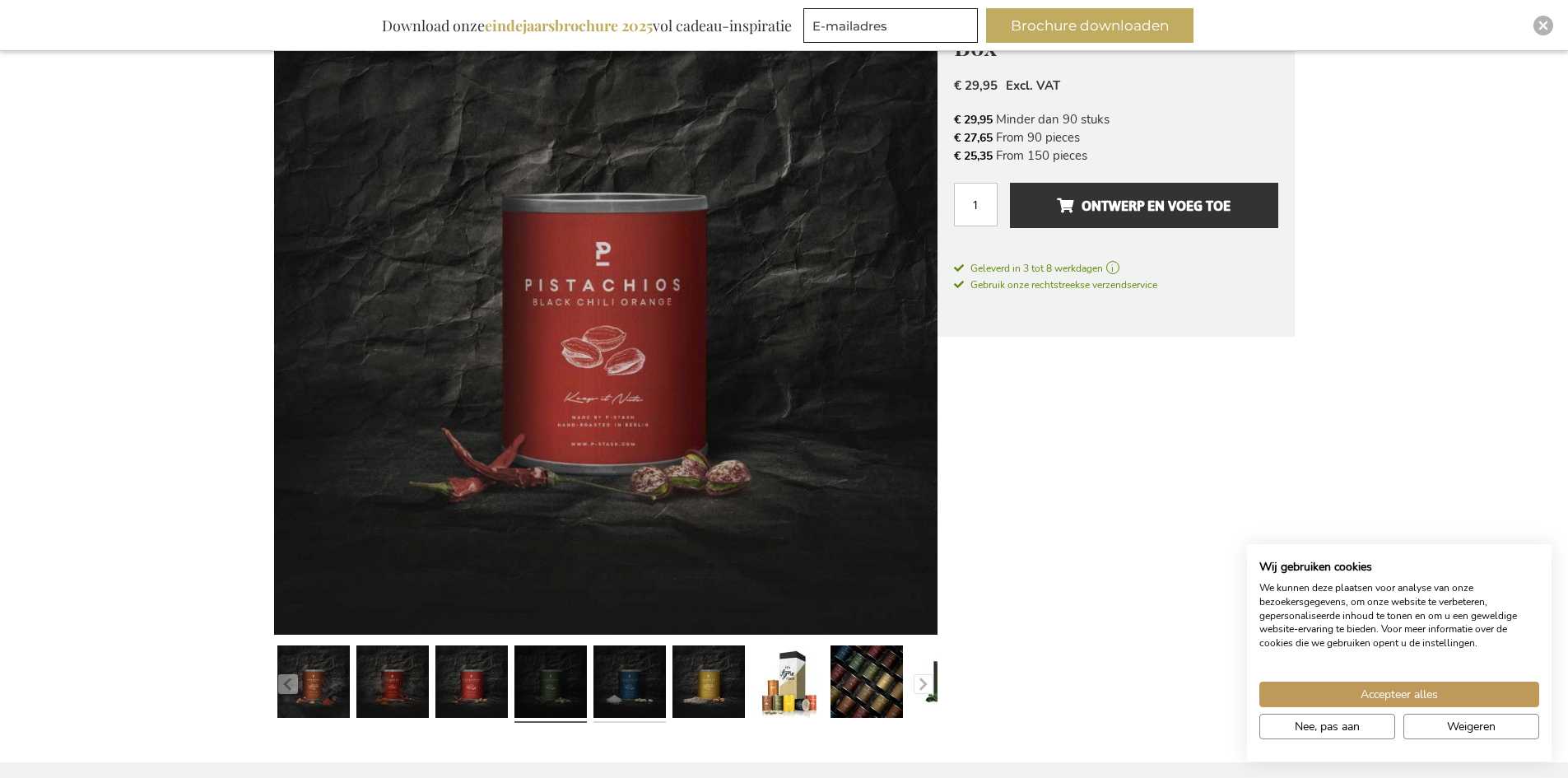
click at [595, 700] on link at bounding box center [630, 684] width 72 height 90
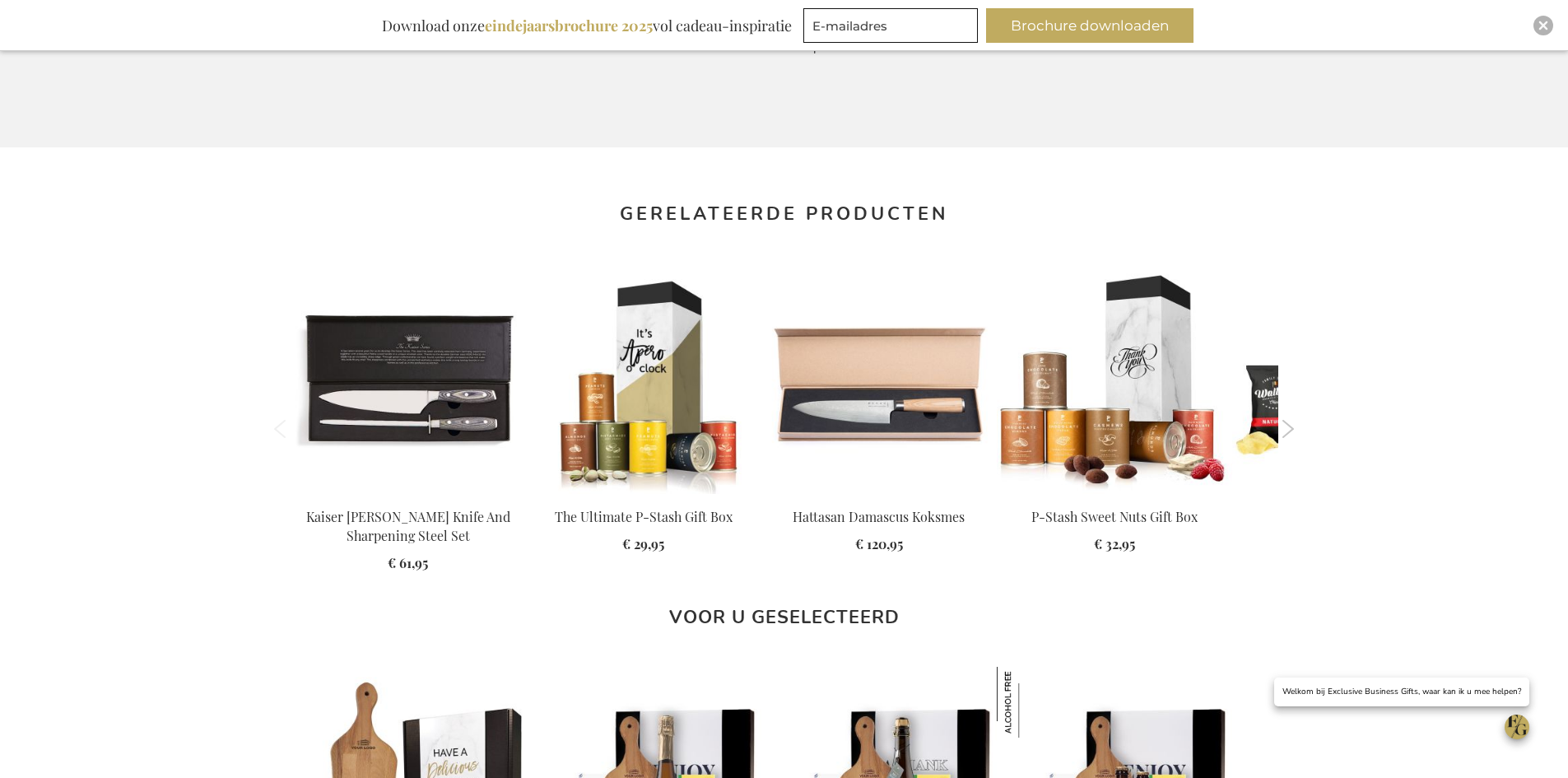
scroll to position [1311, 0]
